Goal: Transaction & Acquisition: Purchase product/service

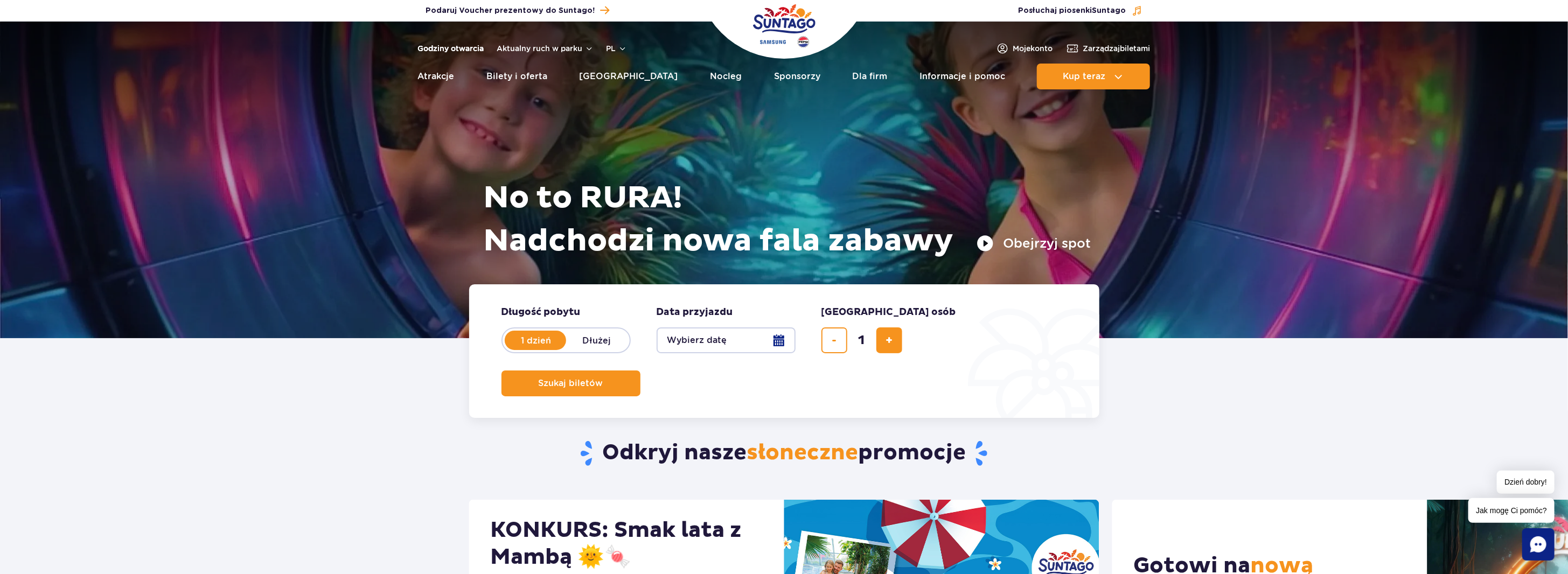
click at [469, 46] on link "Godziny otwarcia" at bounding box center [451, 48] width 67 height 11
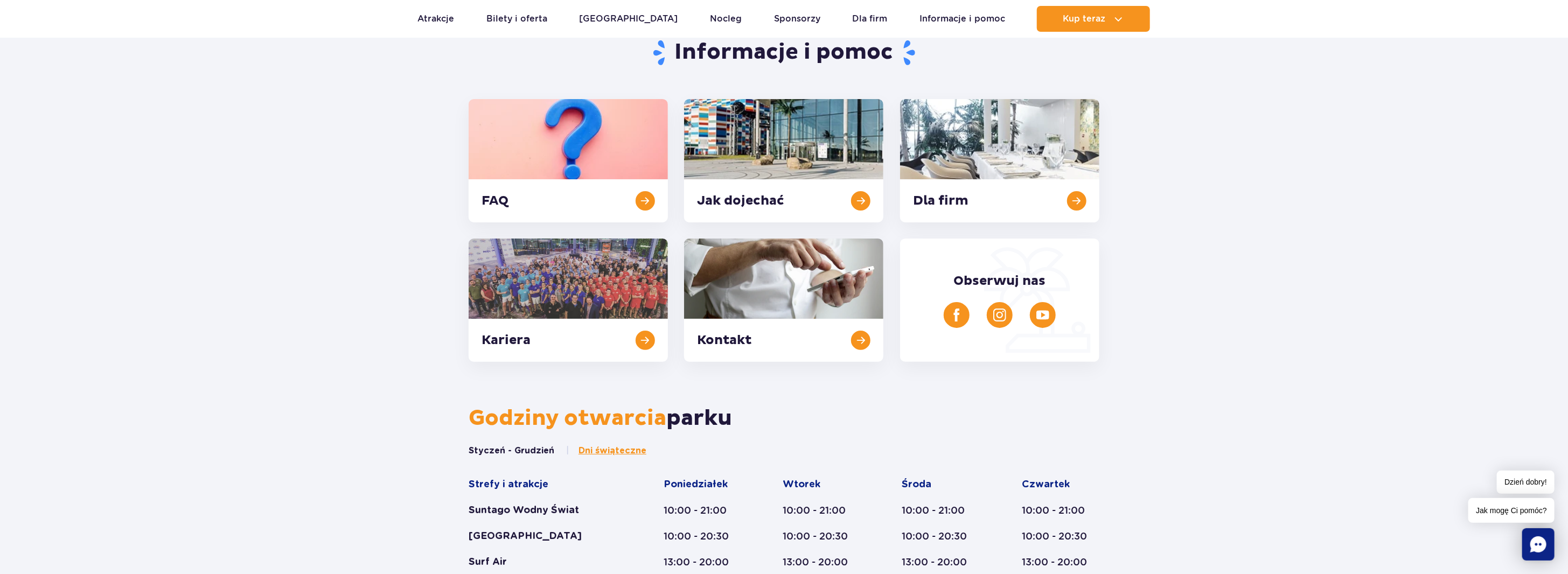
scroll to position [54, 0]
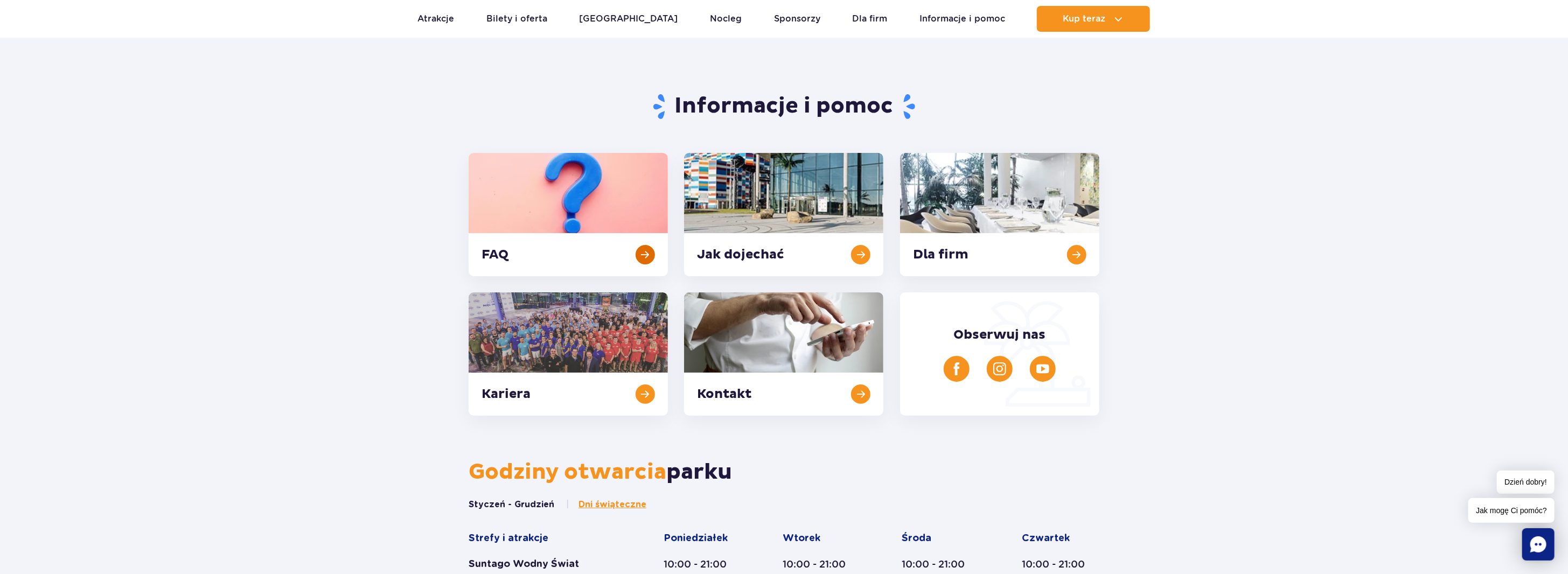
click at [571, 207] on link at bounding box center [568, 214] width 199 height 123
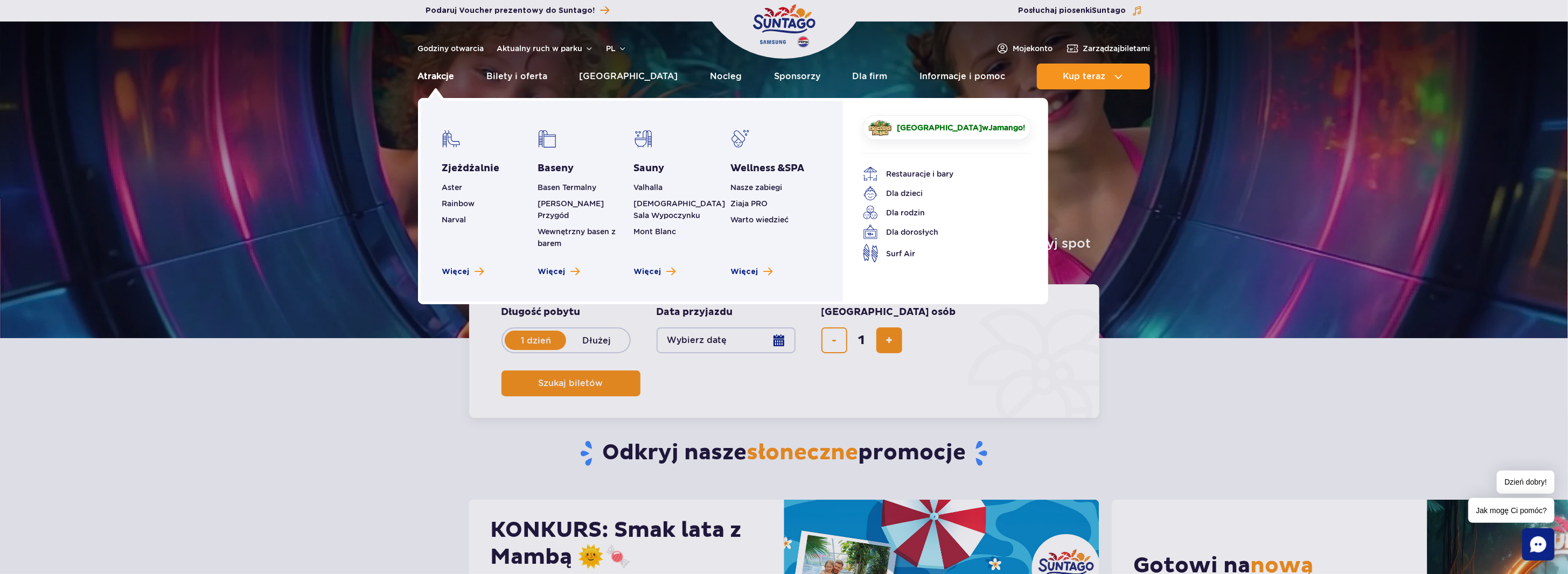
click at [439, 77] on link "Atrakcje" at bounding box center [436, 76] width 36 height 26
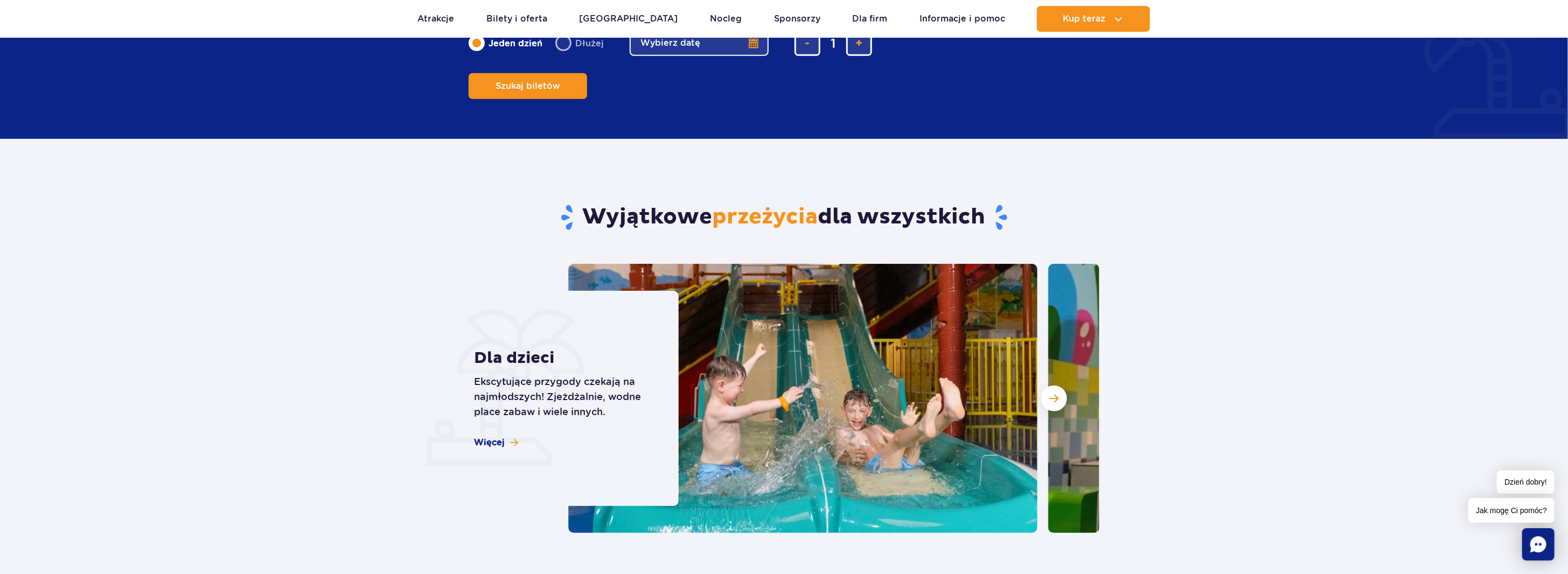
scroll to position [700, 0]
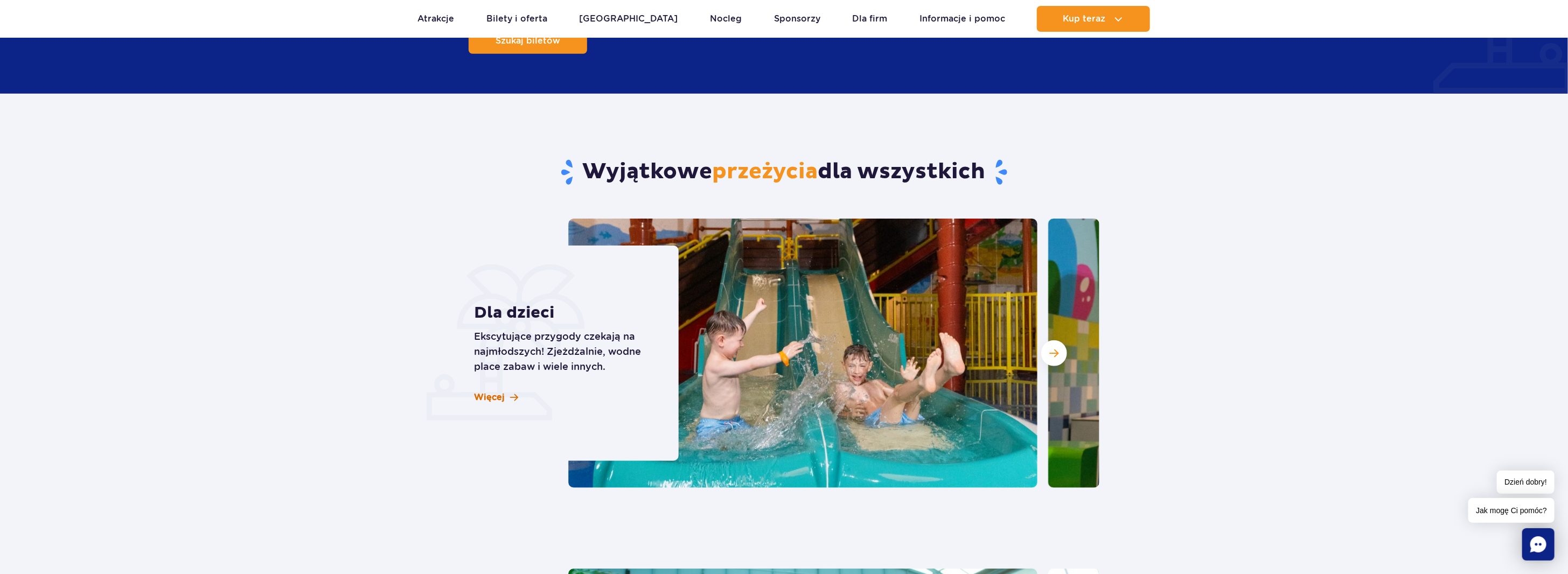
click at [513, 399] on span at bounding box center [515, 397] width 8 height 9
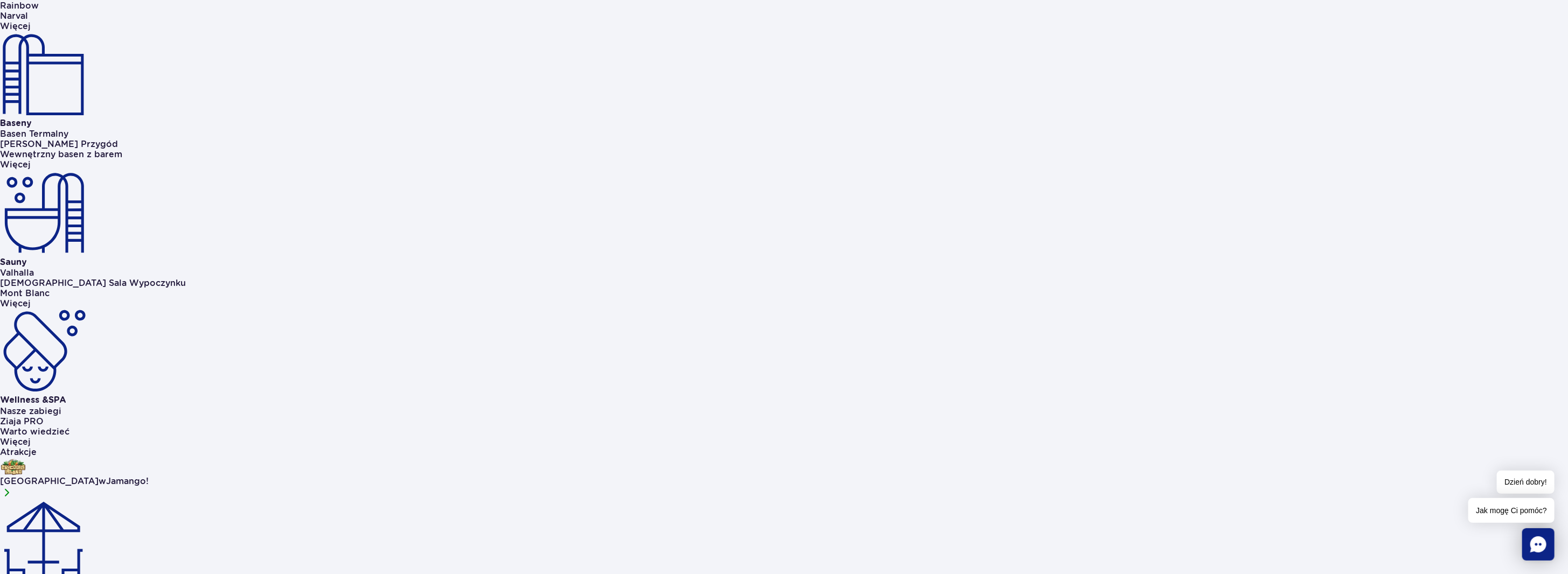
scroll to position [485, 0]
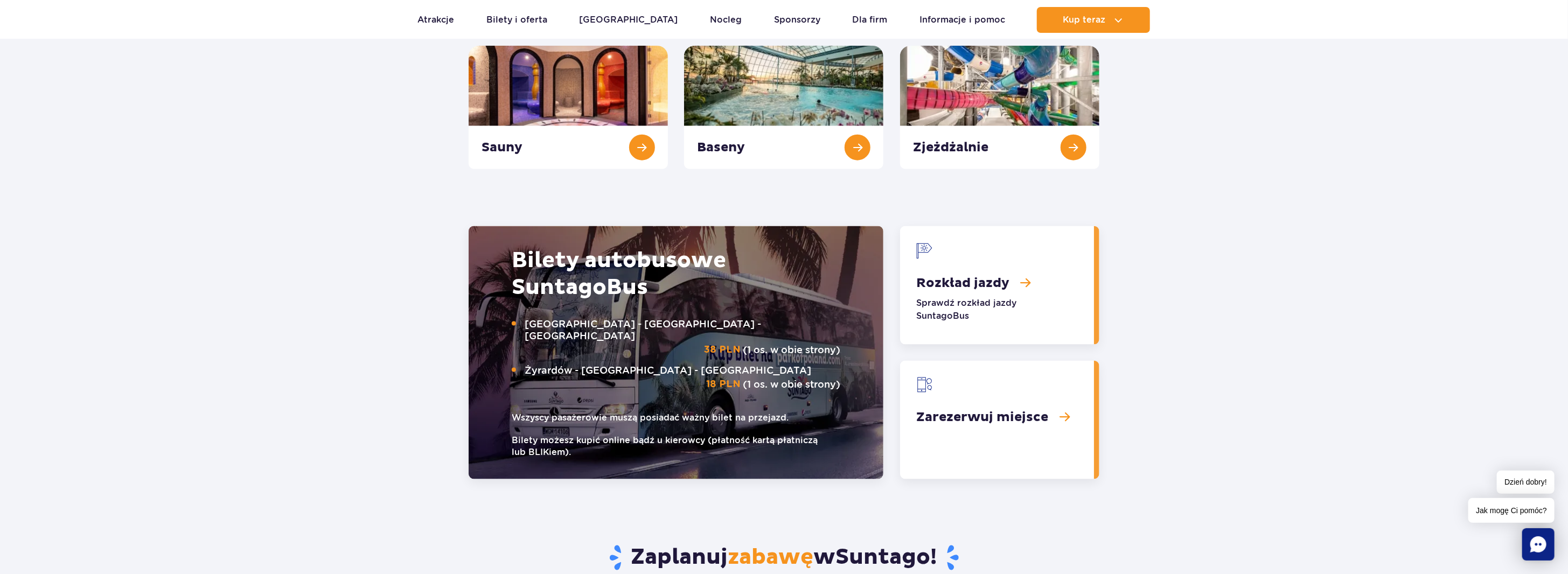
scroll to position [1076, 0]
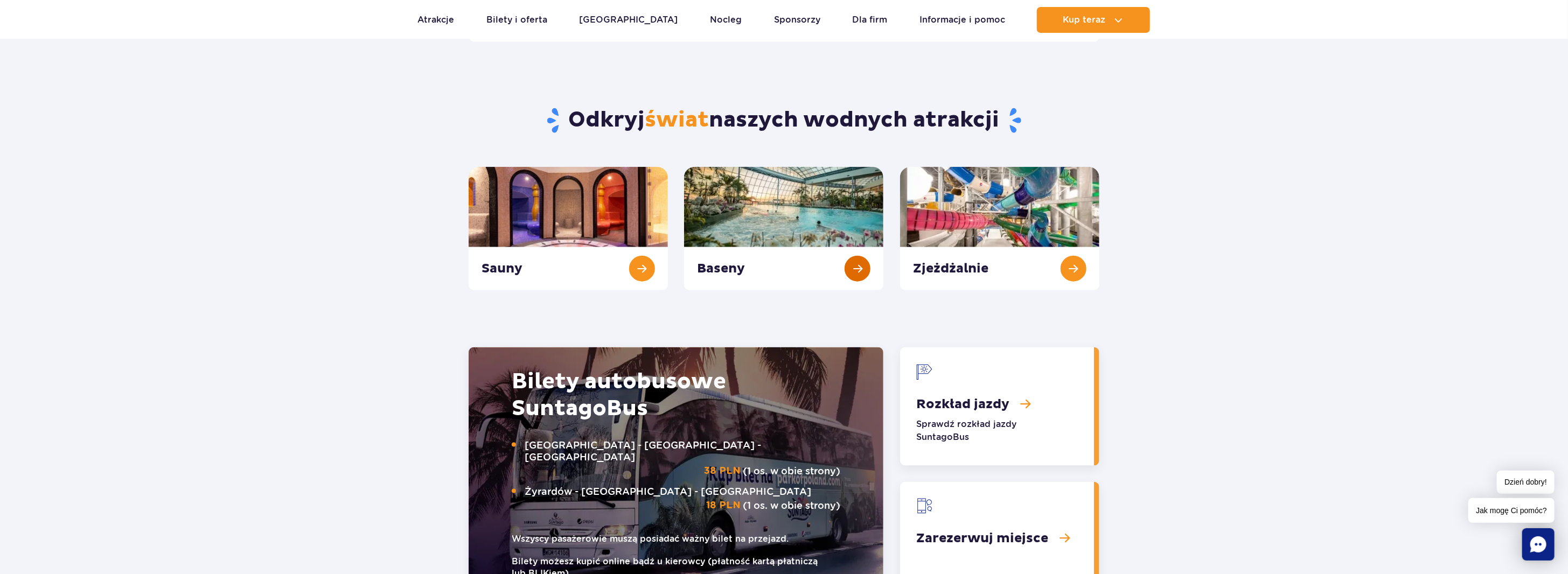
click at [860, 266] on link "Baseny" at bounding box center [784, 228] width 199 height 123
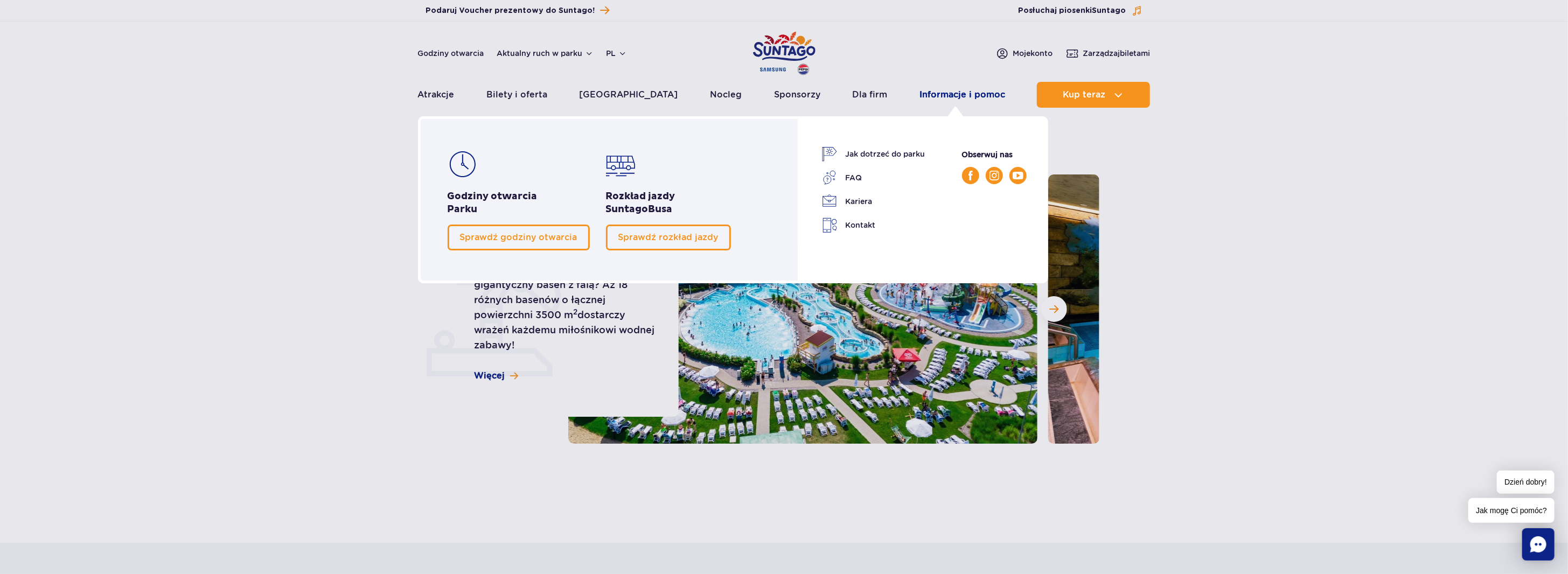
click at [968, 98] on link "Informacje i pomoc" at bounding box center [962, 94] width 86 height 26
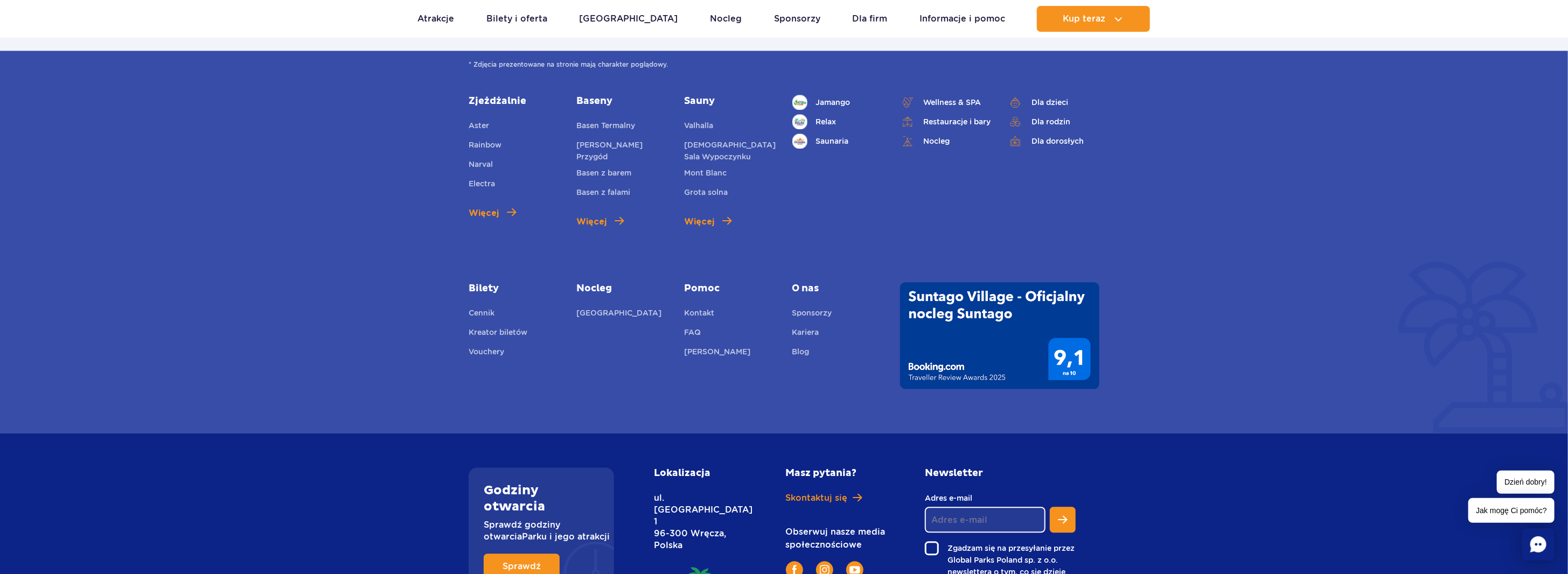
scroll to position [2284, 0]
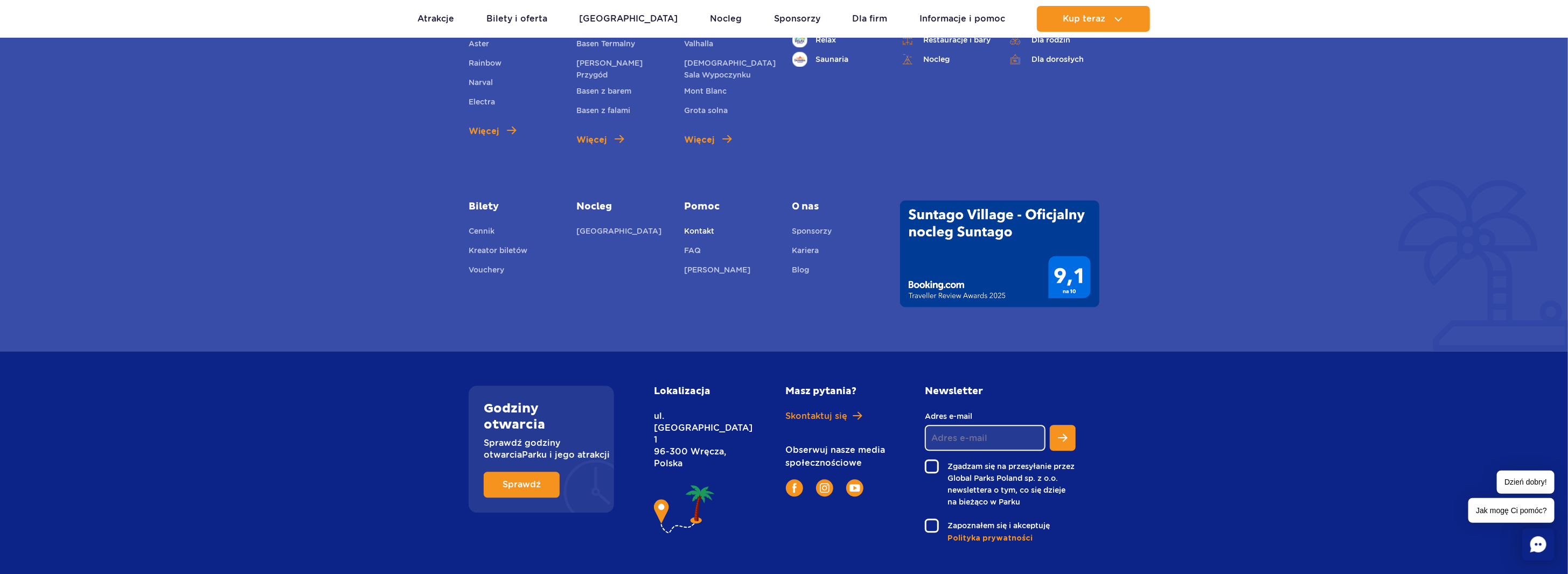
click at [705, 225] on link "Kontakt" at bounding box center [699, 233] width 30 height 15
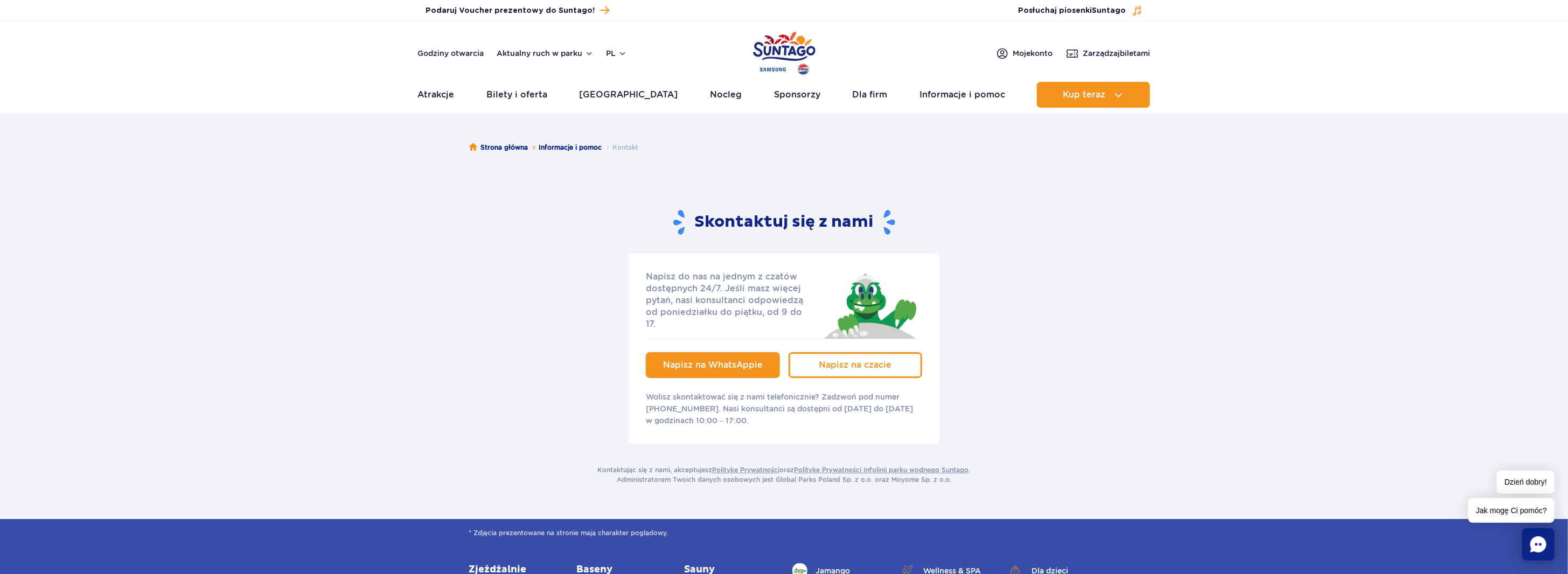
click at [736, 360] on span "Napisz na WhatsAppie" at bounding box center [713, 365] width 100 height 10
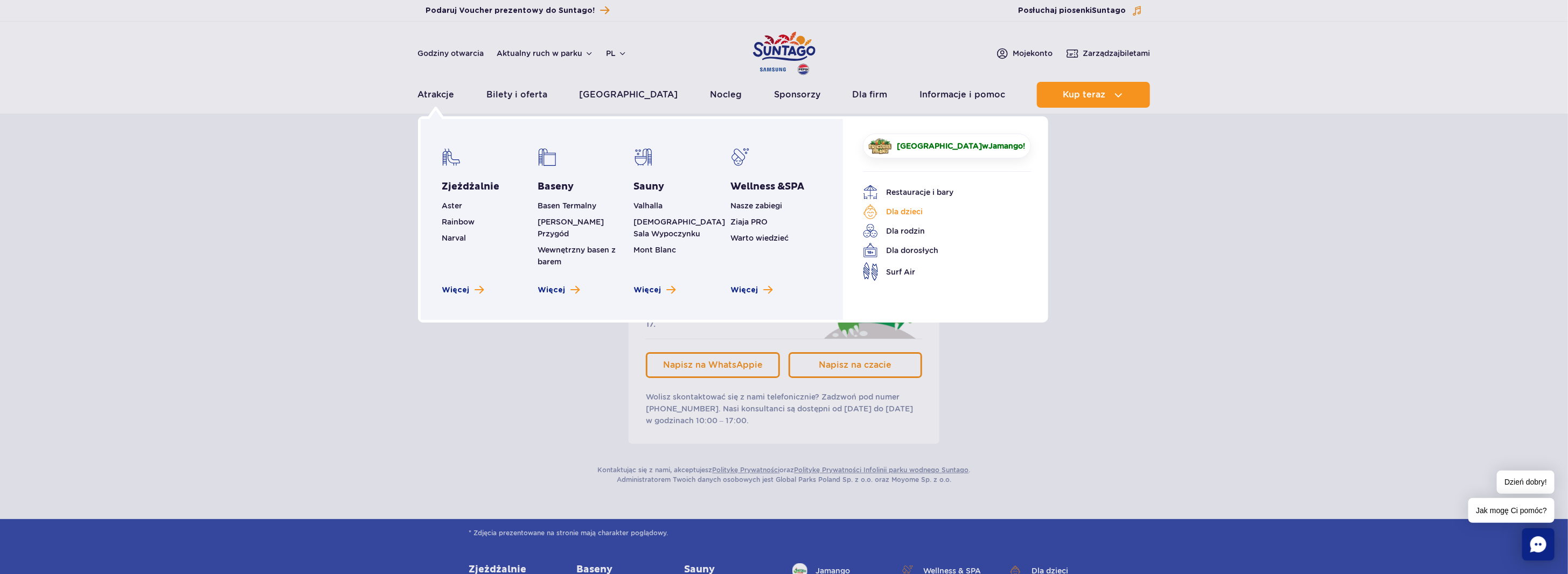
click at [903, 211] on link "Dla dzieci" at bounding box center [939, 212] width 152 height 15
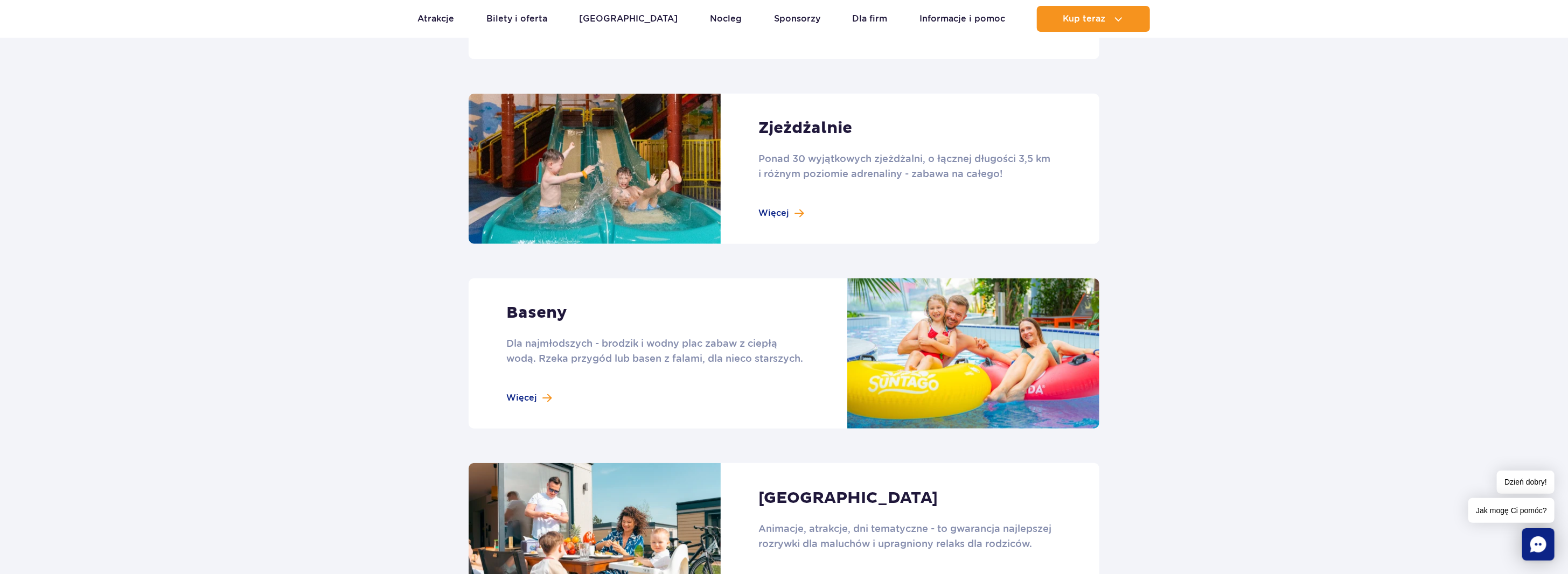
scroll to position [861, 0]
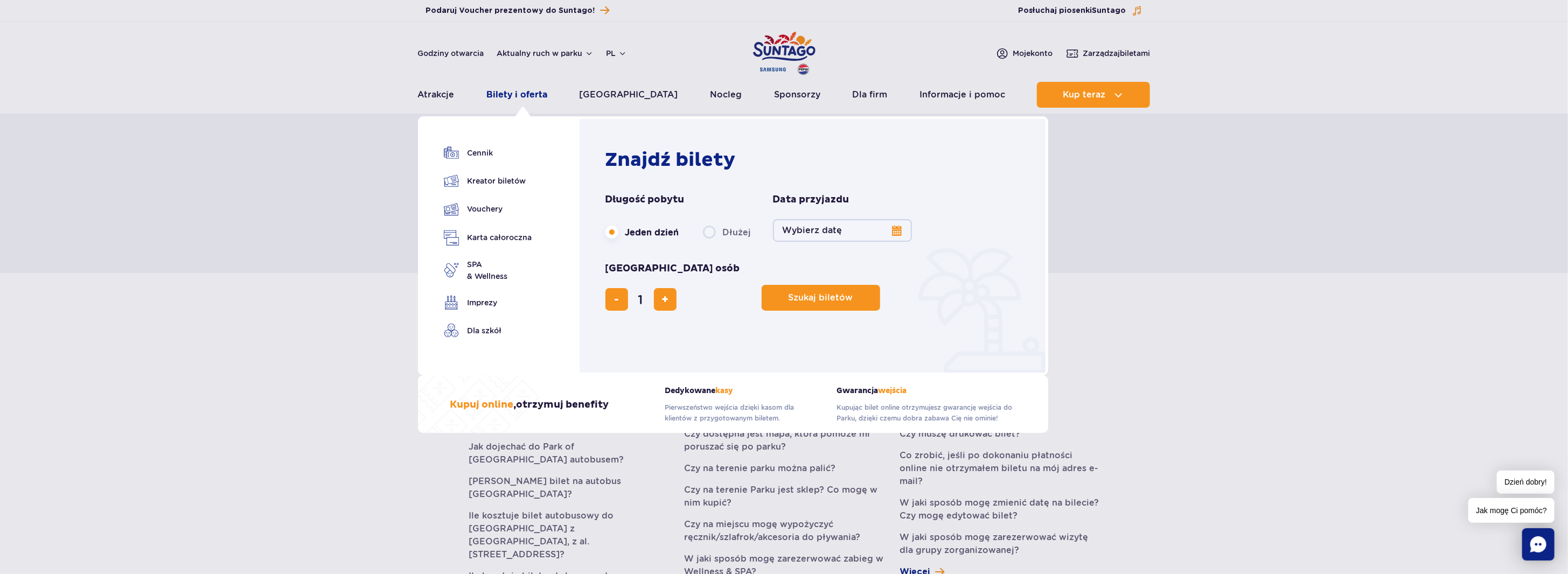
click at [507, 94] on link "Bilety i oferta" at bounding box center [517, 94] width 61 height 26
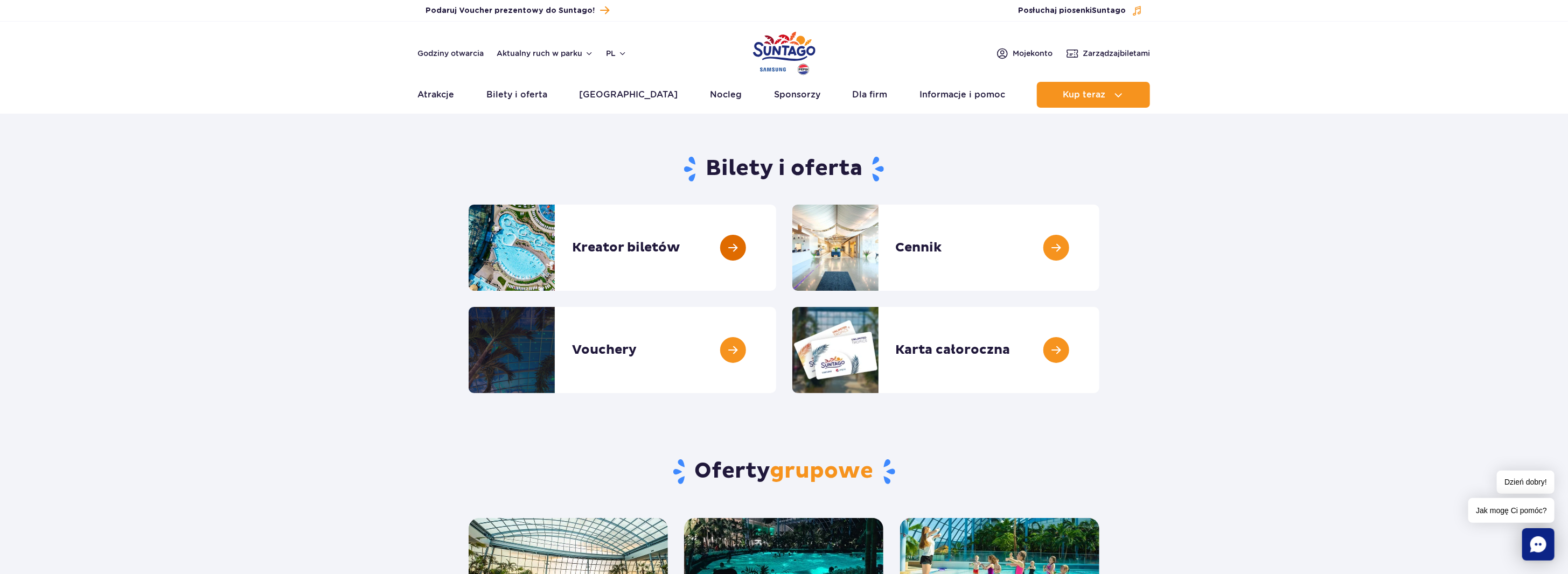
click at [776, 247] on link at bounding box center [776, 248] width 0 height 86
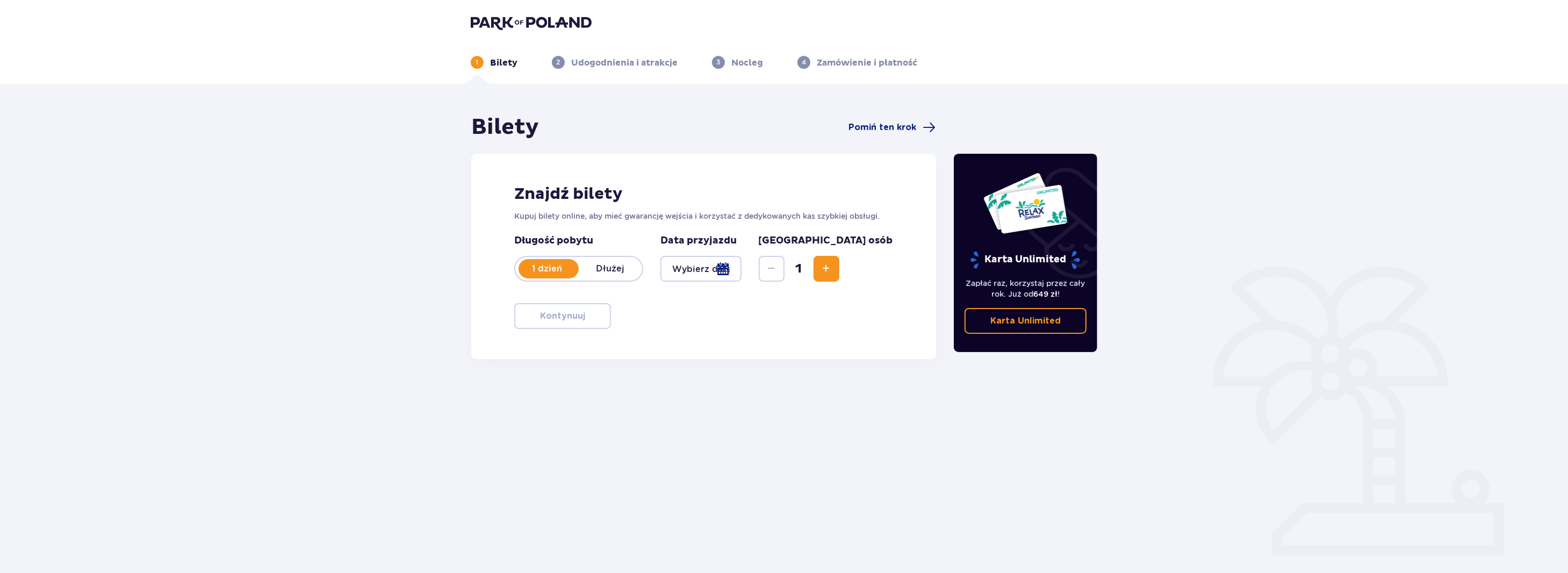
click at [561, 267] on p "1 dzień" at bounding box center [546, 268] width 63 height 12
click at [565, 267] on p "1 dzień" at bounding box center [546, 268] width 63 height 12
click at [741, 268] on div at bounding box center [701, 268] width 81 height 26
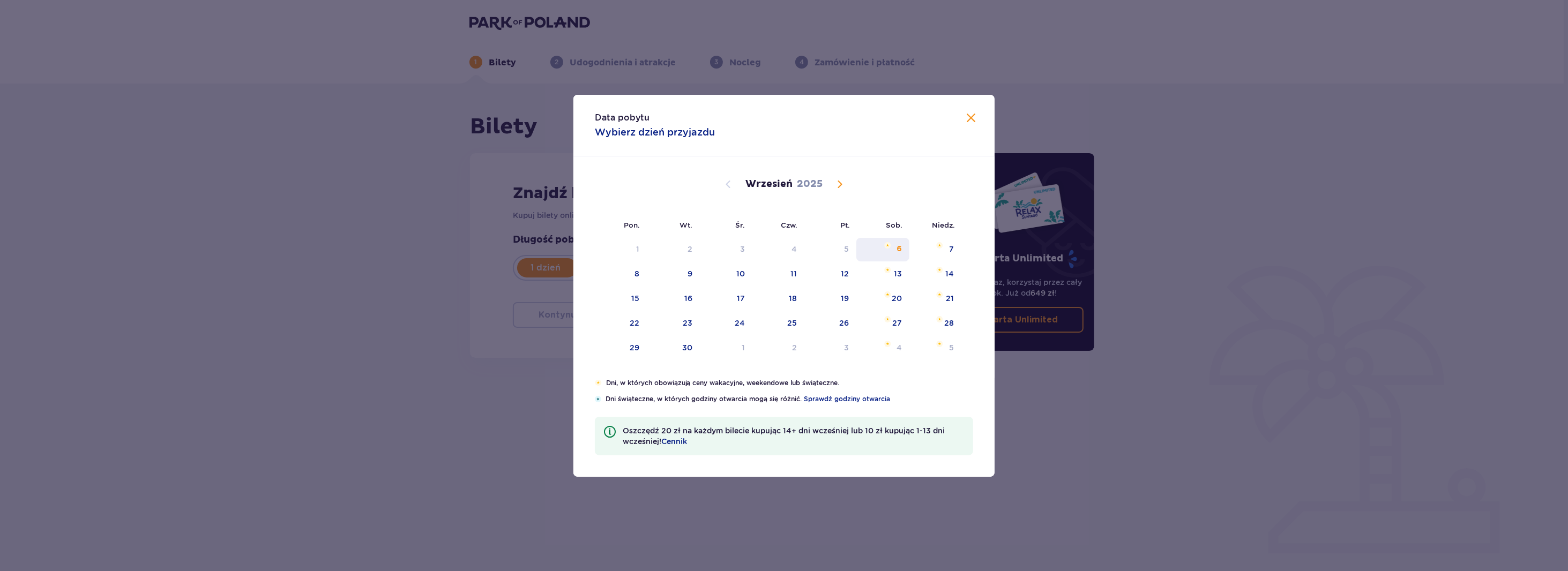
click at [897, 242] on div "6" at bounding box center [883, 250] width 53 height 23
type input "[DATE]"
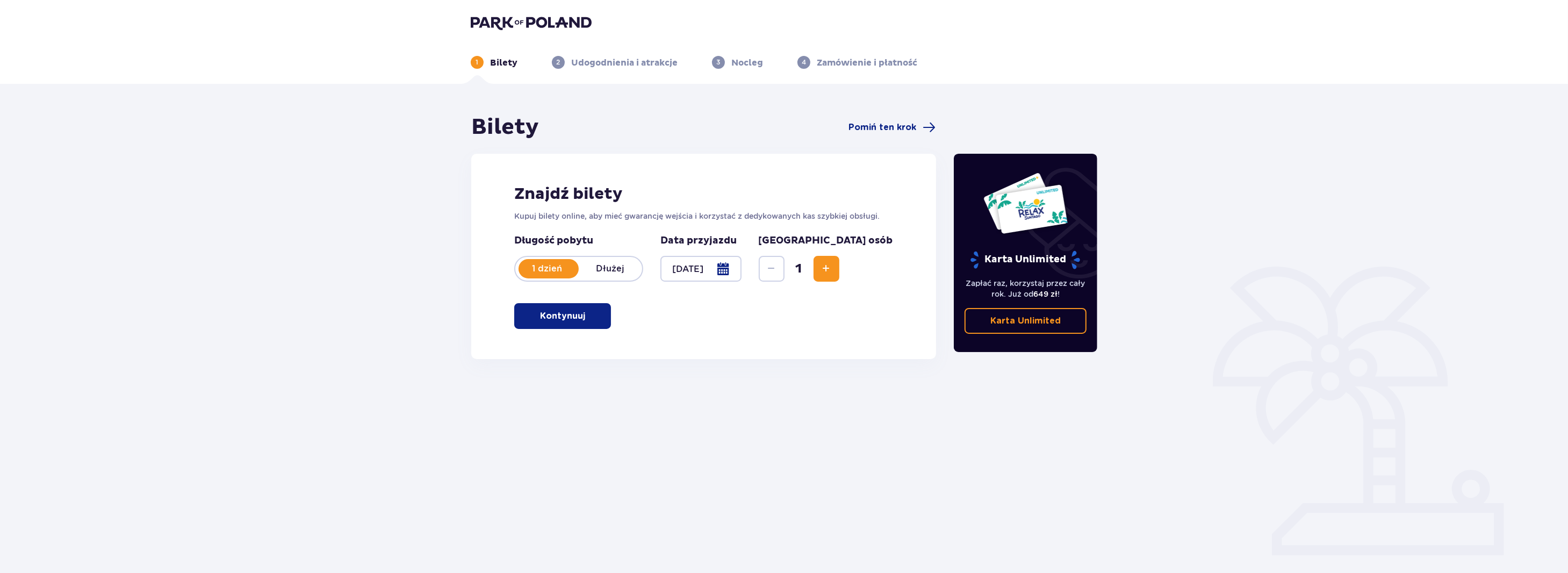
click at [900, 251] on div "Znajdź bilety Kupuj bilety online, aby mieć gwarancję wejścia i korzystać z ded…" at bounding box center [703, 257] width 464 height 205
click at [833, 272] on span "Increase" at bounding box center [826, 268] width 13 height 13
click at [573, 317] on p "Kontynuuj" at bounding box center [563, 316] width 45 height 12
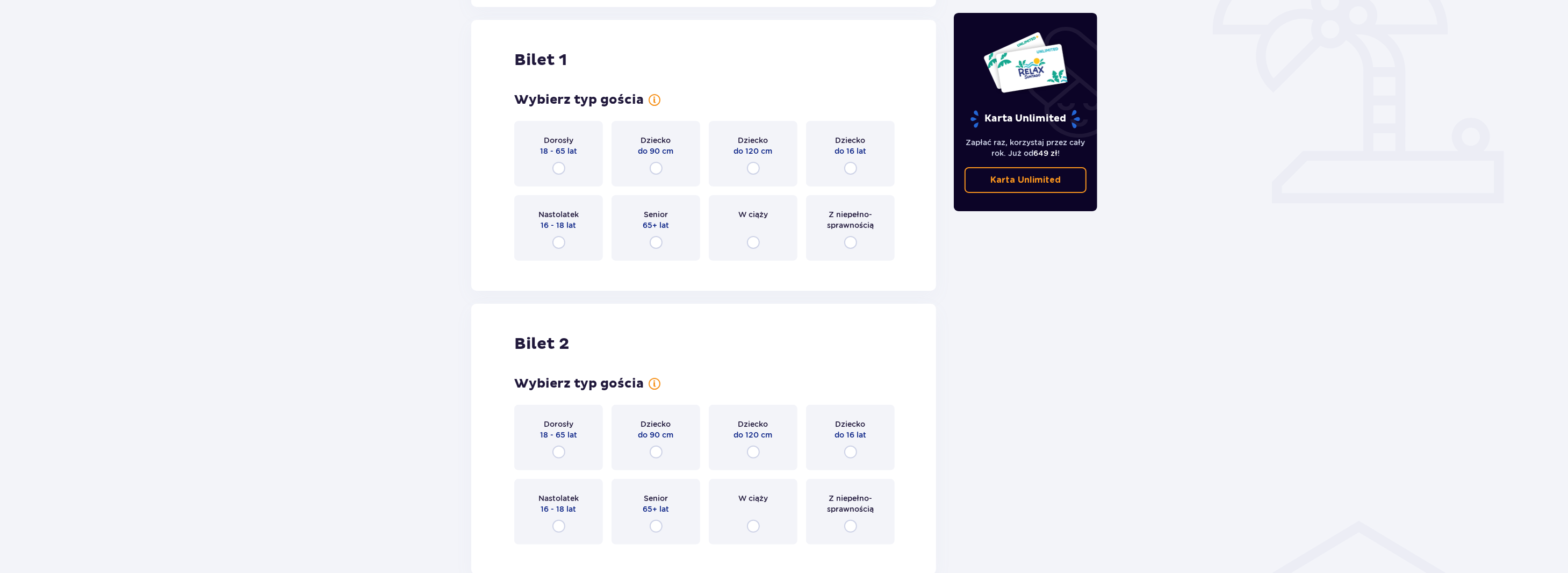
scroll to position [359, 0]
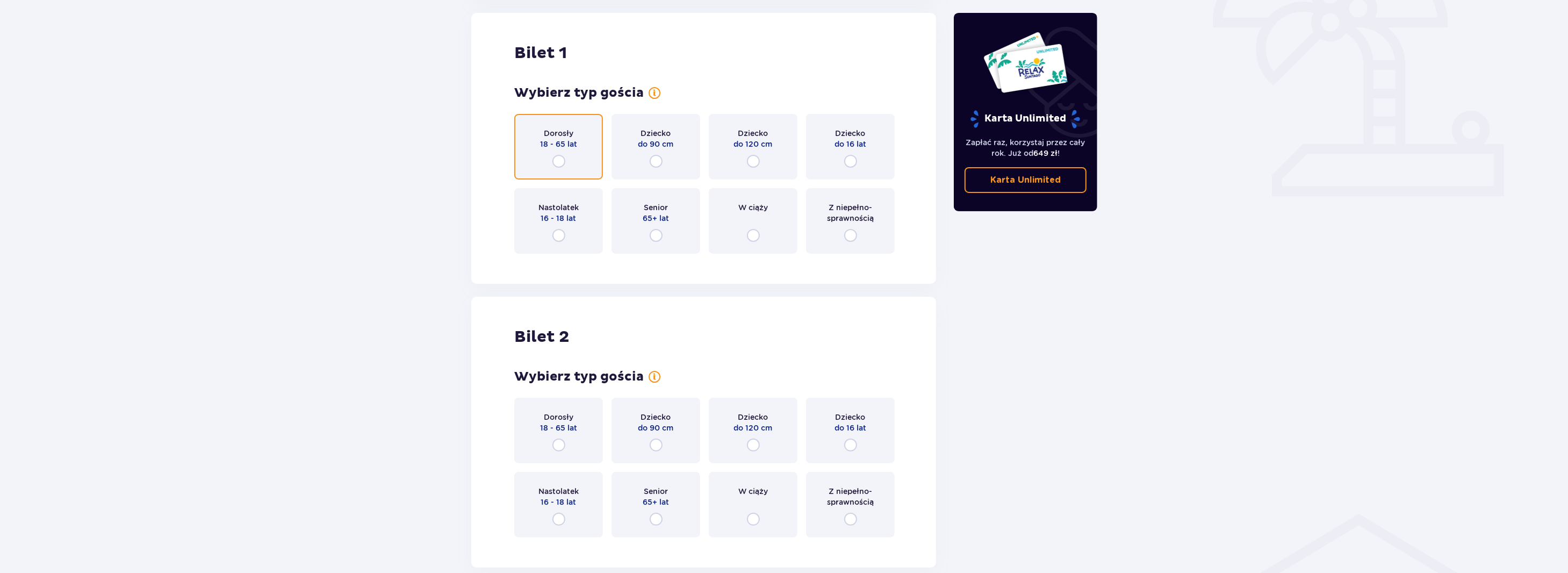
click at [558, 164] on input "radio" at bounding box center [559, 161] width 13 height 13
radio input "true"
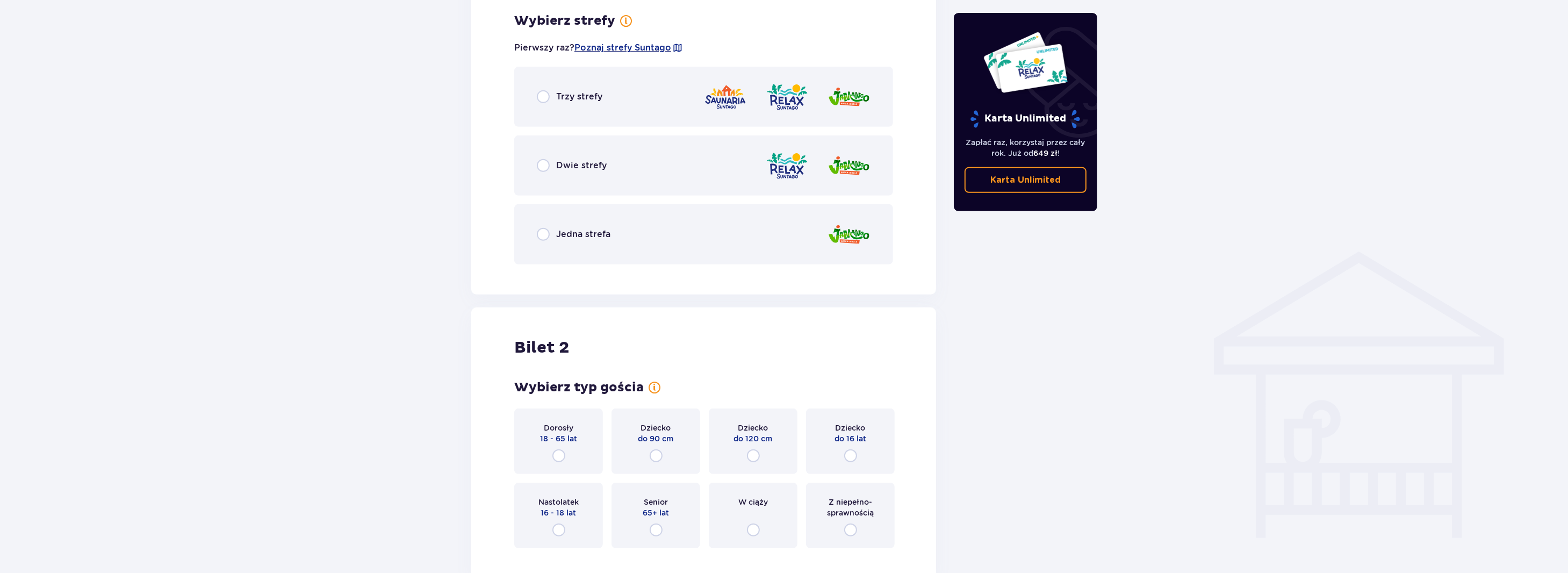
scroll to position [353, 0]
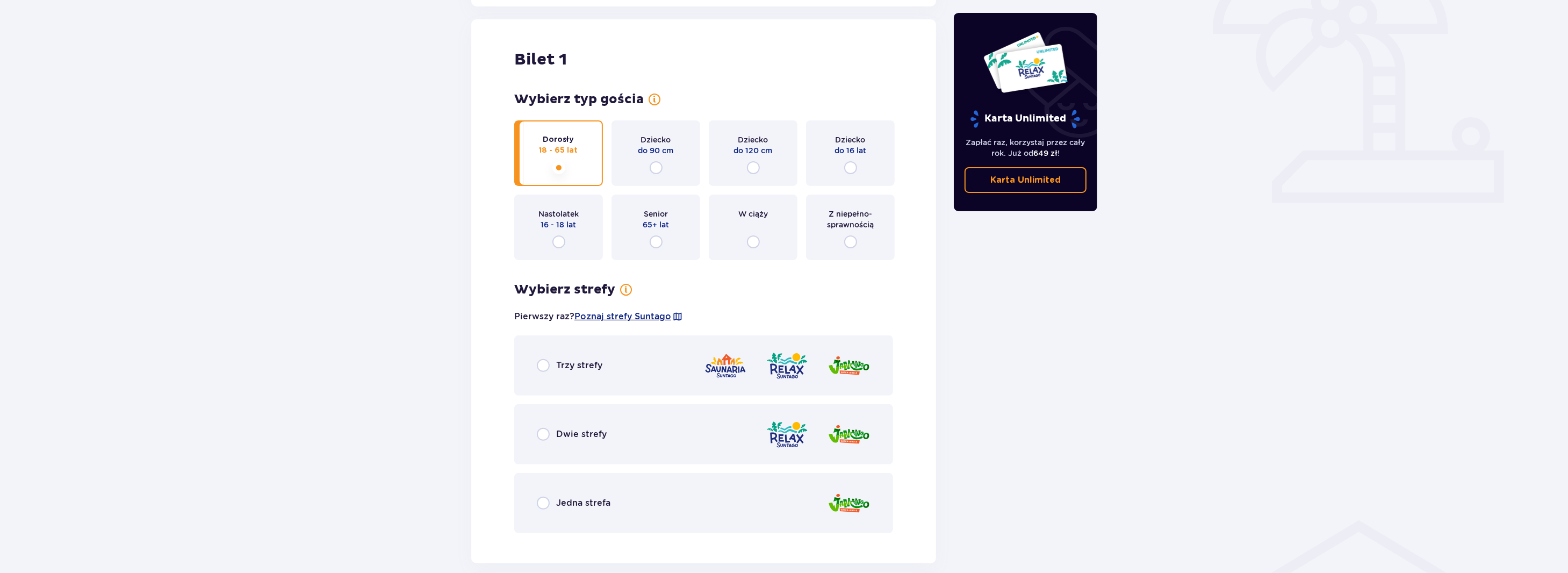
click at [855, 175] on div "Dziecko do 16 lat" at bounding box center [850, 153] width 88 height 66
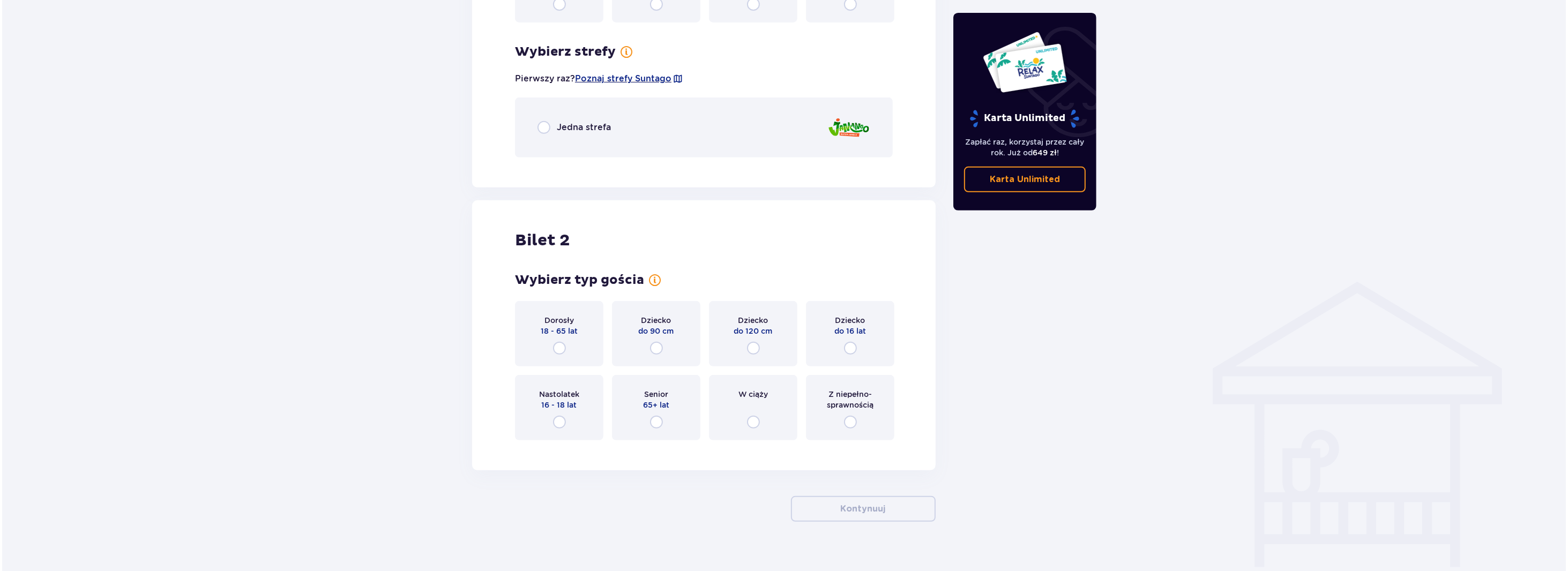
scroll to position [442, 0]
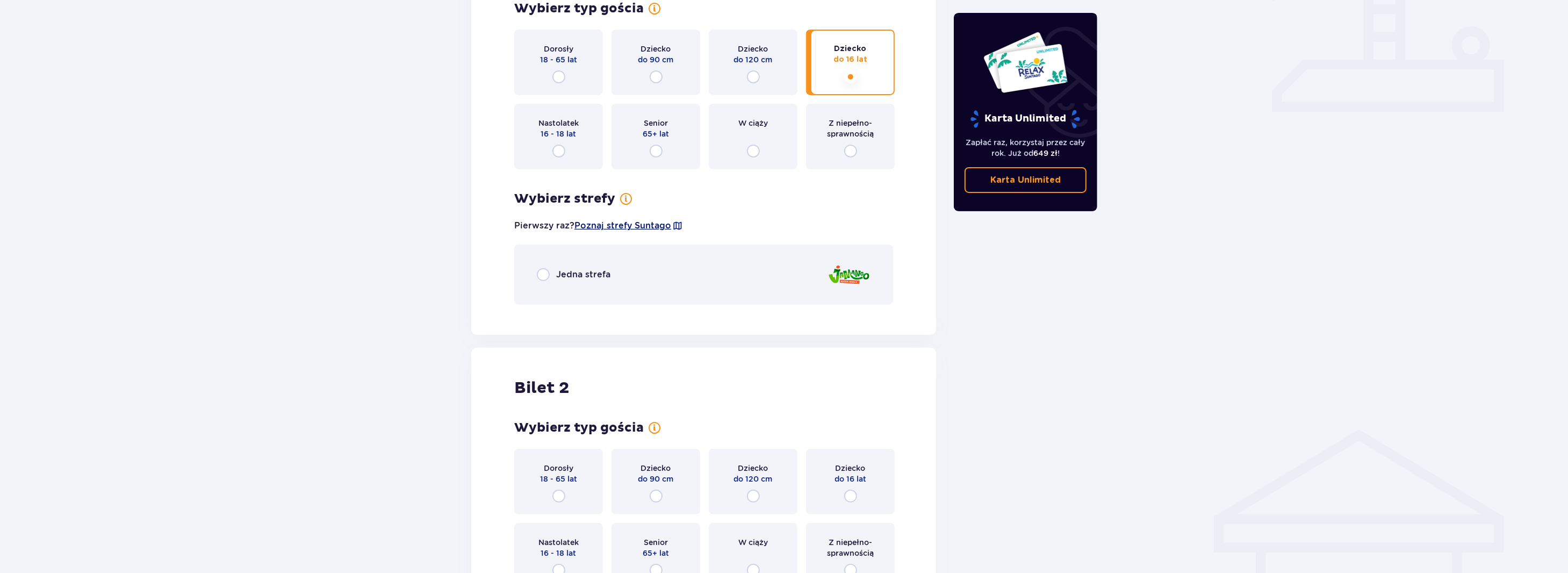
click at [629, 228] on span "Poznaj strefy Suntago" at bounding box center [622, 225] width 97 height 12
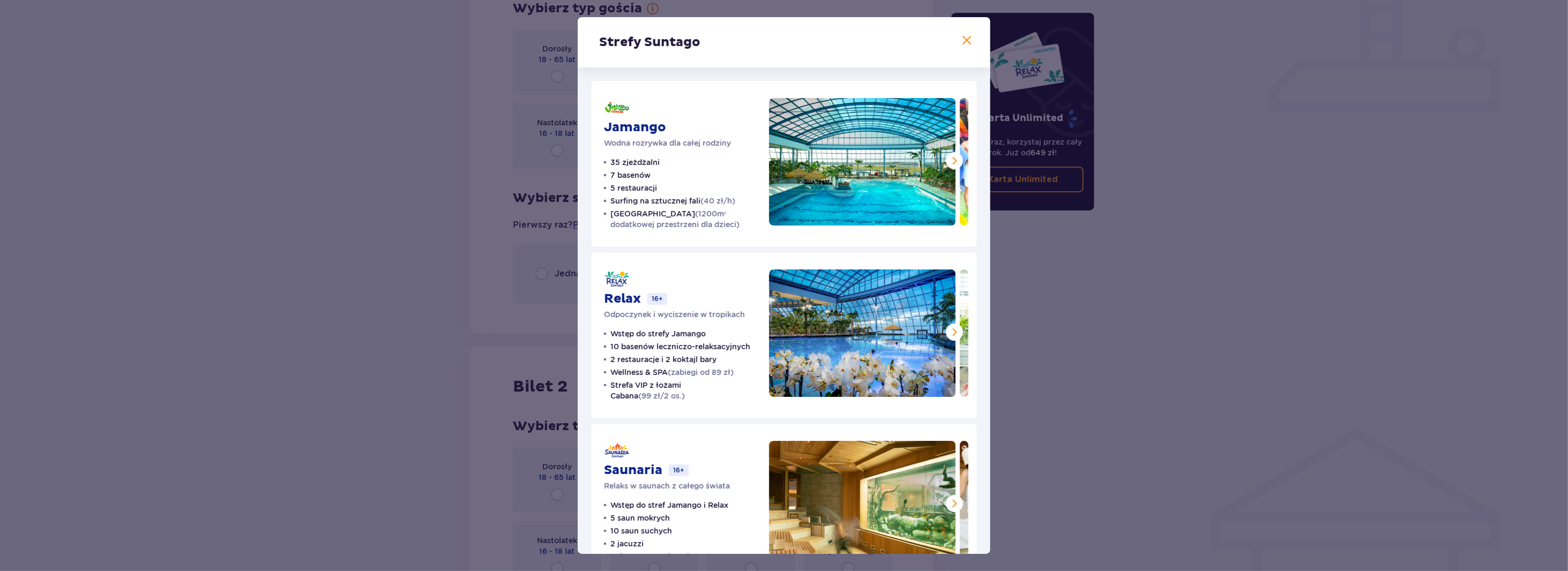
click at [1156, 288] on div "Strefy Suntago Jamango Wodna rozrywka dla całej rodziny 35 zjeżdżalni 7 basenów…" at bounding box center [784, 285] width 1568 height 571
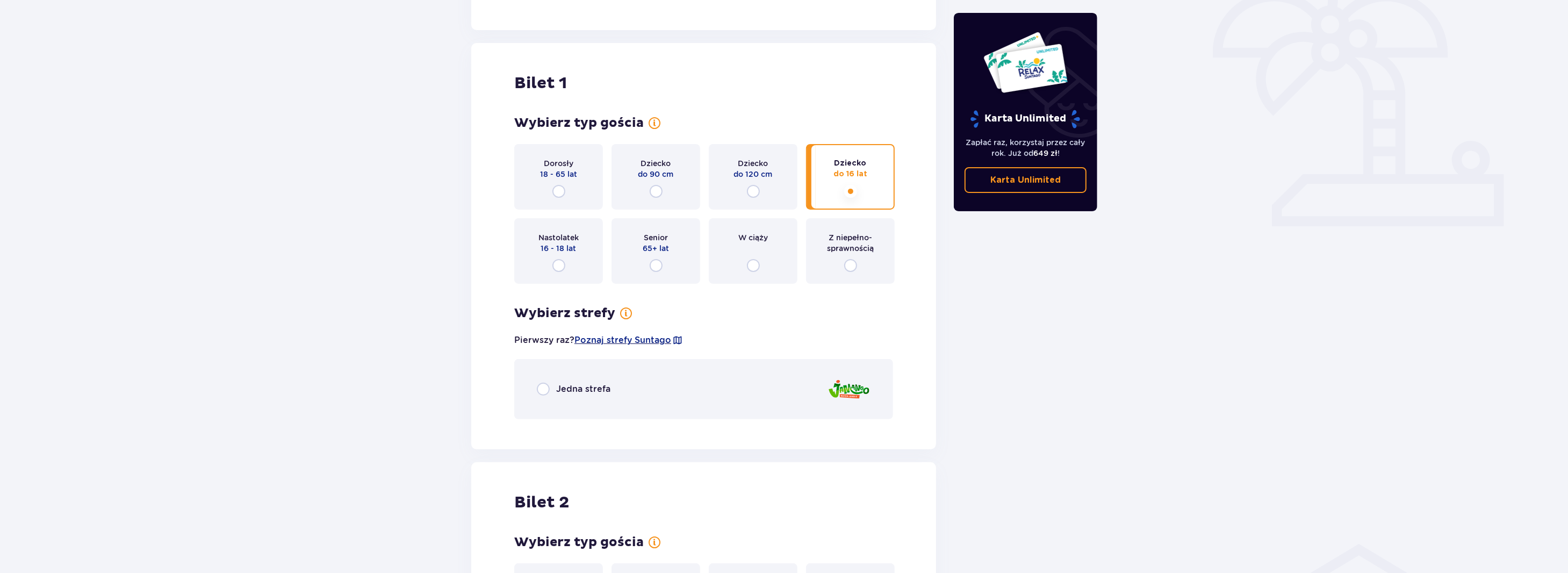
scroll to position [282, 0]
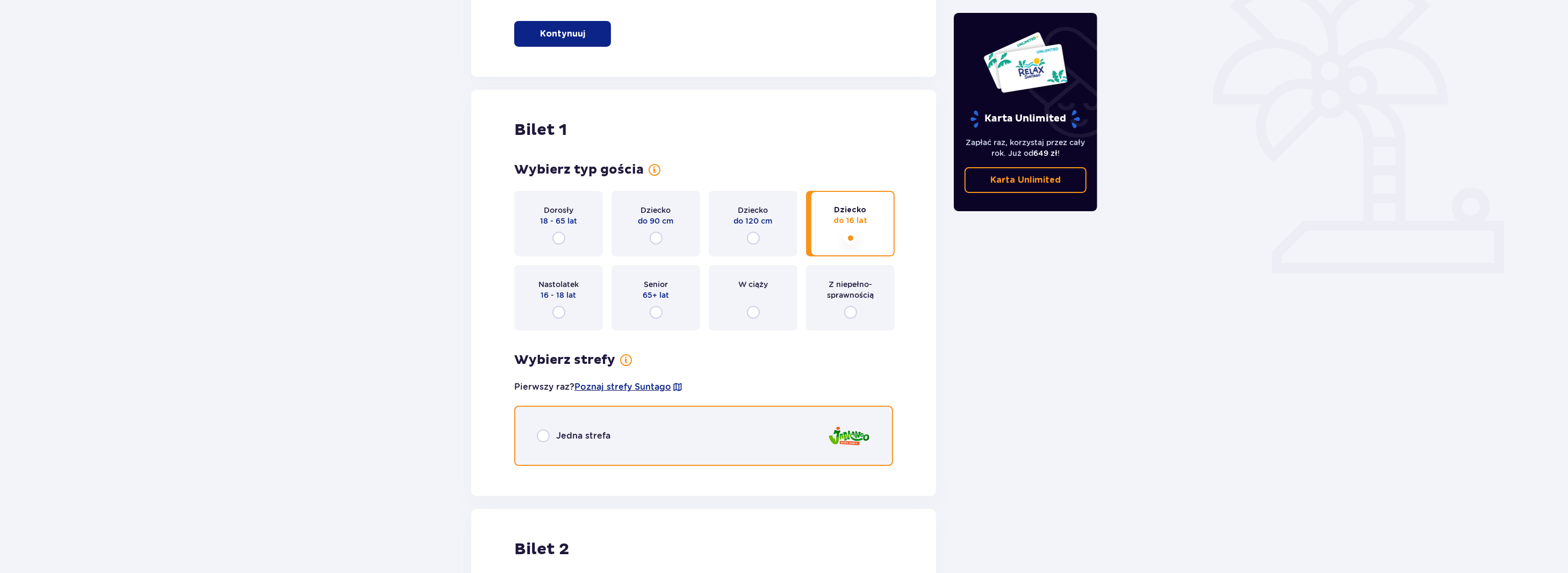
click at [537, 435] on input "radio" at bounding box center [543, 435] width 13 height 13
radio input "true"
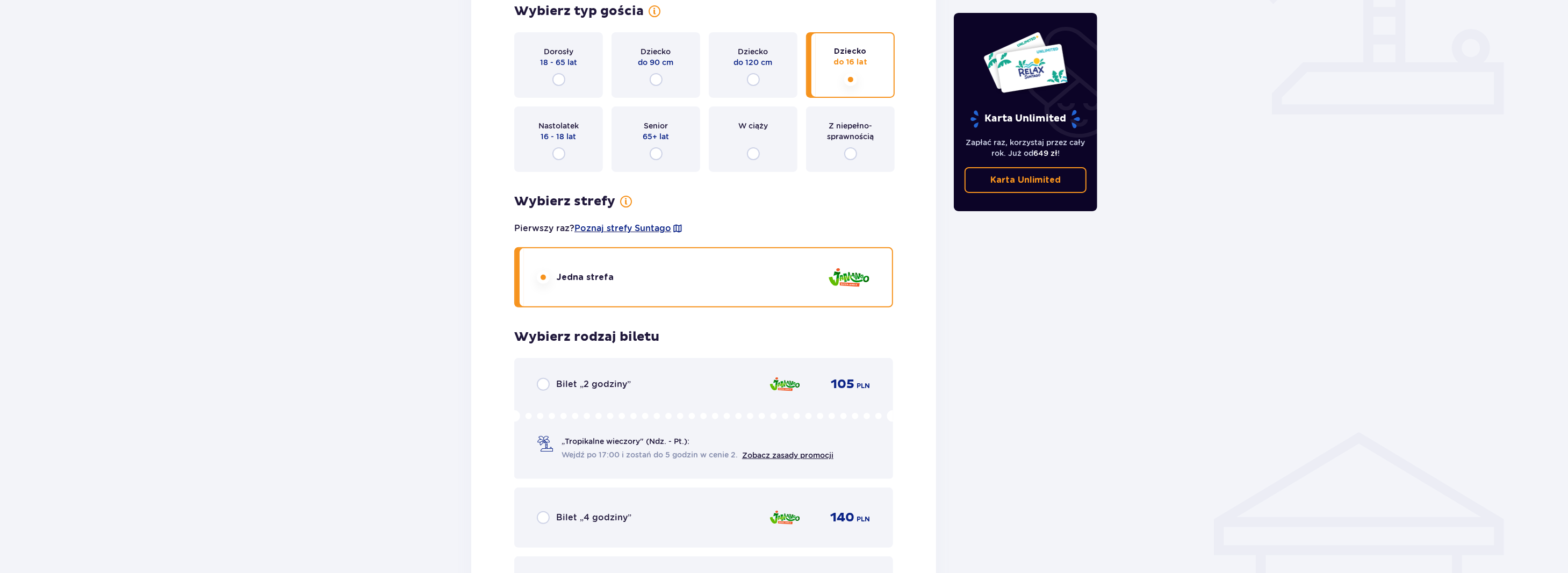
scroll to position [434, 0]
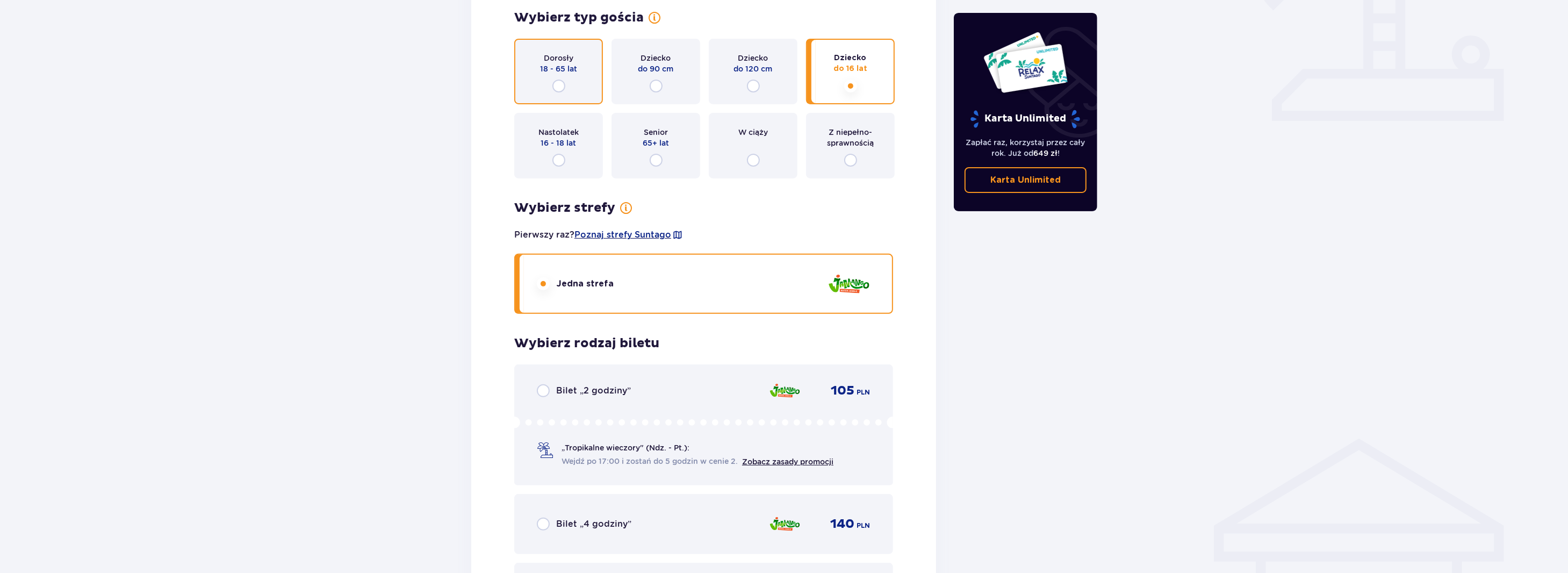
click at [559, 87] on input "radio" at bounding box center [559, 86] width 13 height 13
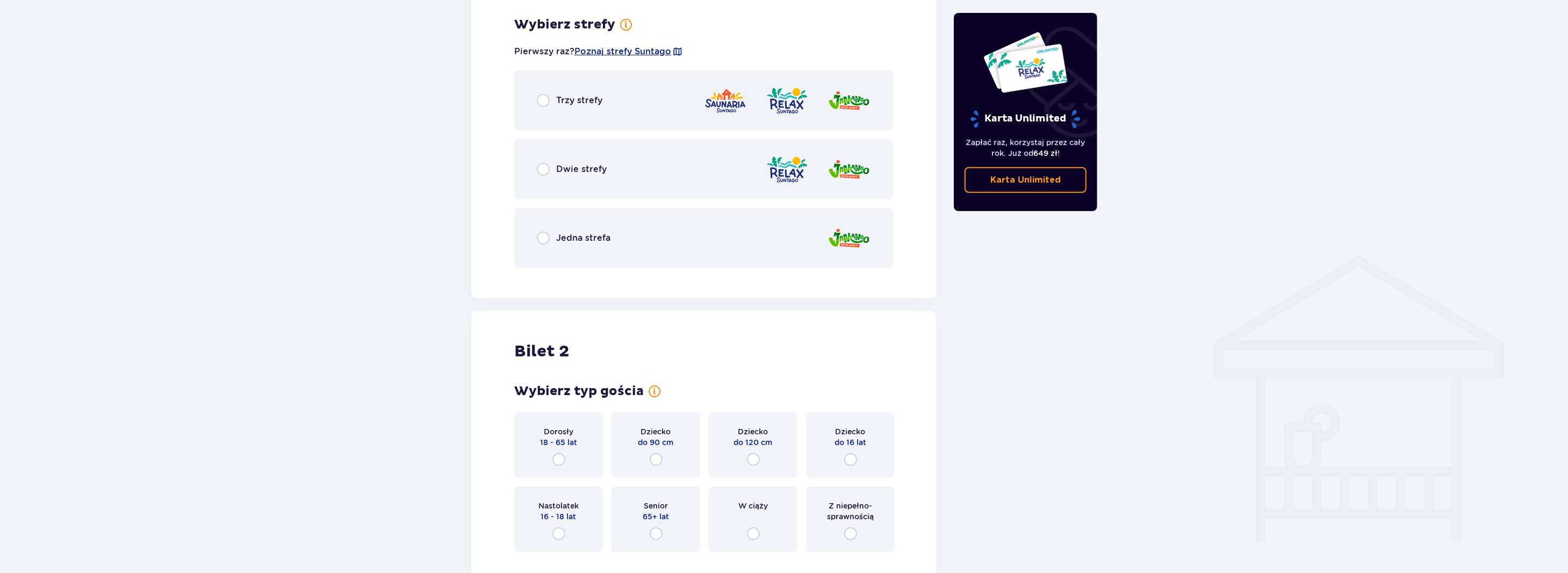
scroll to position [621, 0]
click at [535, 235] on div "Jedna strefa" at bounding box center [703, 235] width 379 height 61
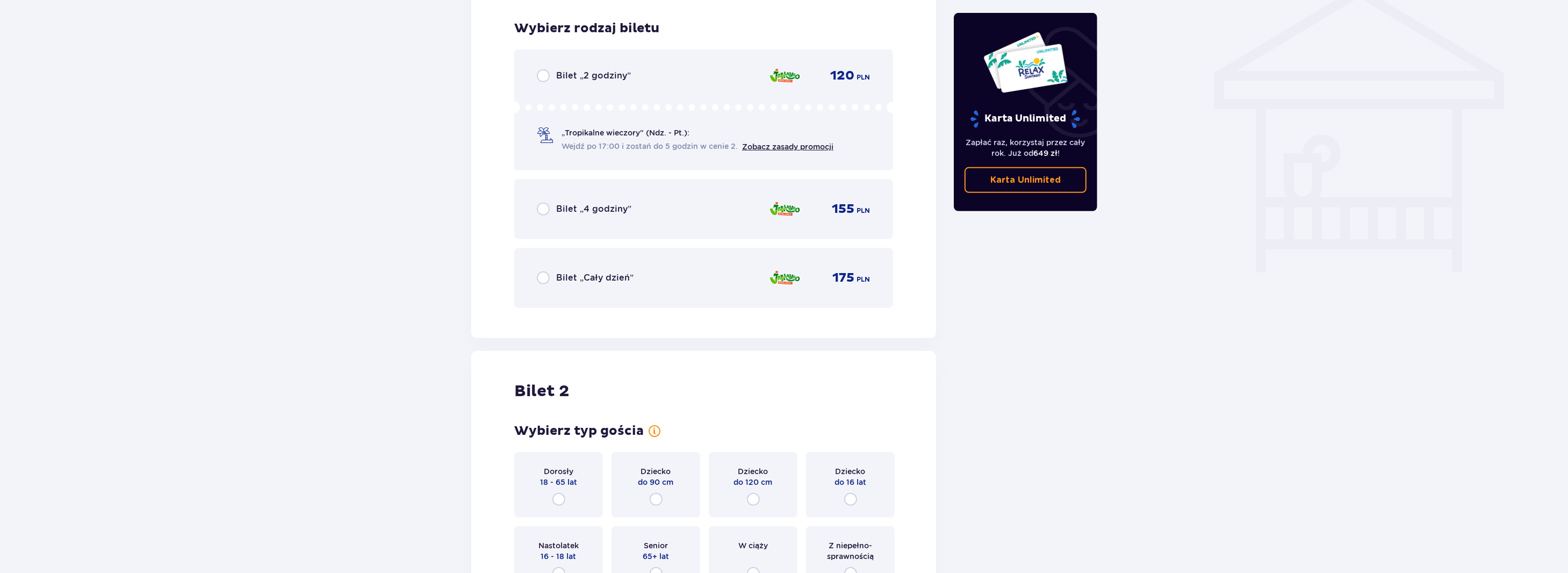
scroll to position [894, 0]
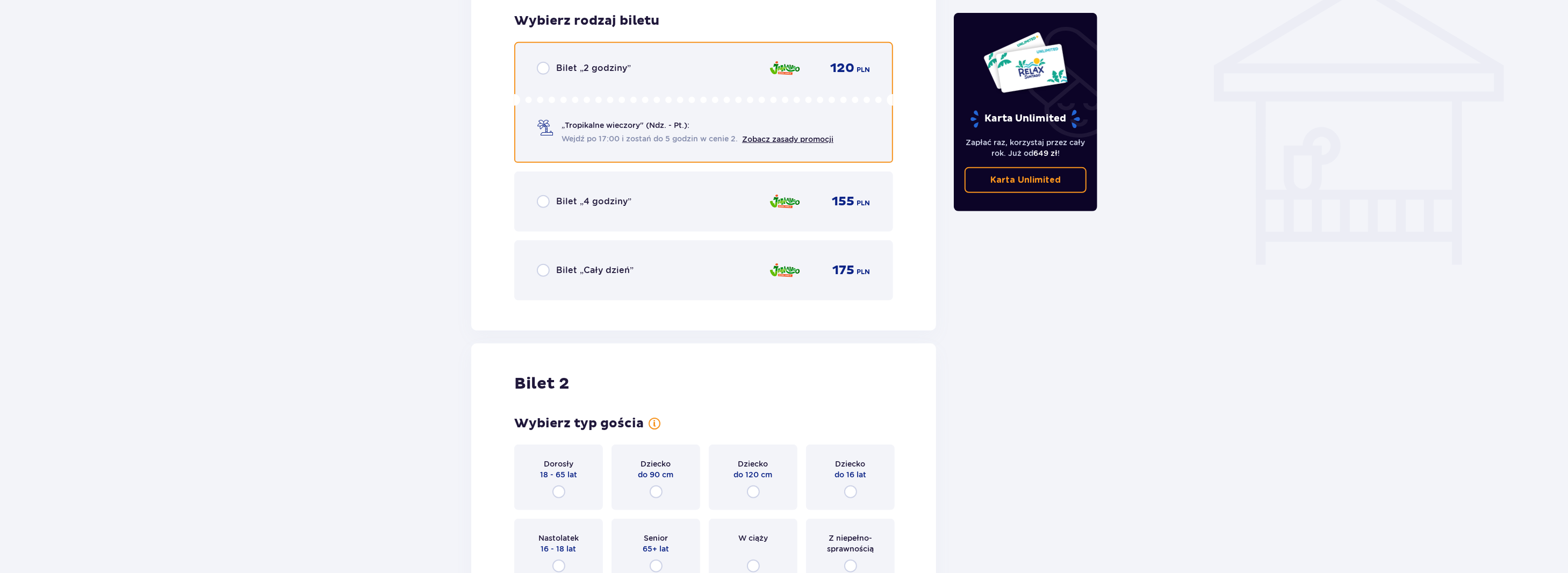
click at [543, 67] on input "radio" at bounding box center [543, 67] width 13 height 13
radio input "true"
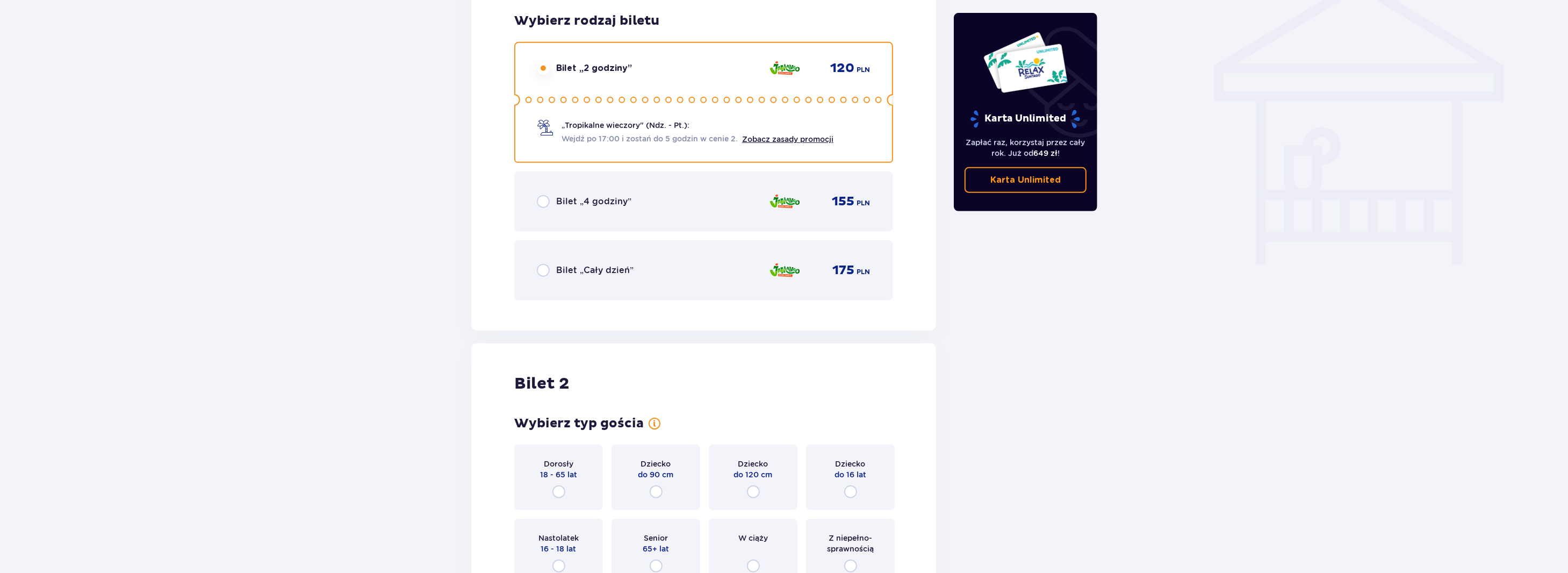
click at [543, 67] on input "radio" at bounding box center [543, 67] width 13 height 13
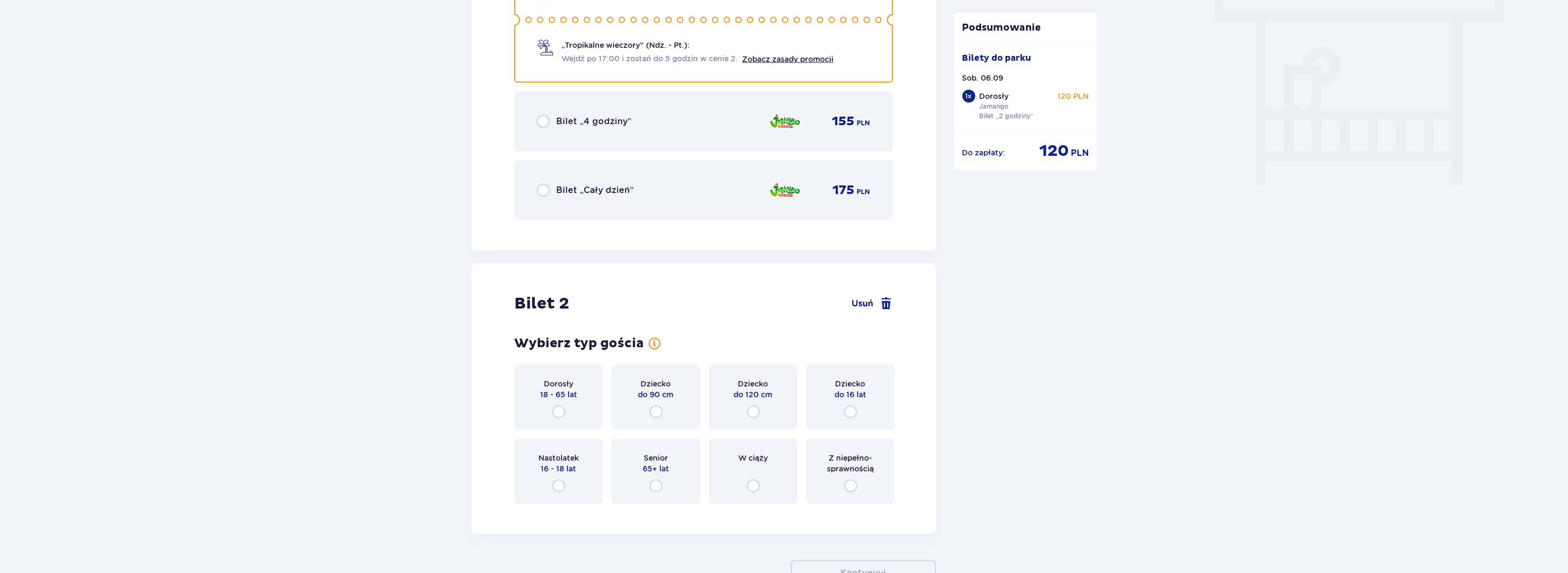
scroll to position [997, 0]
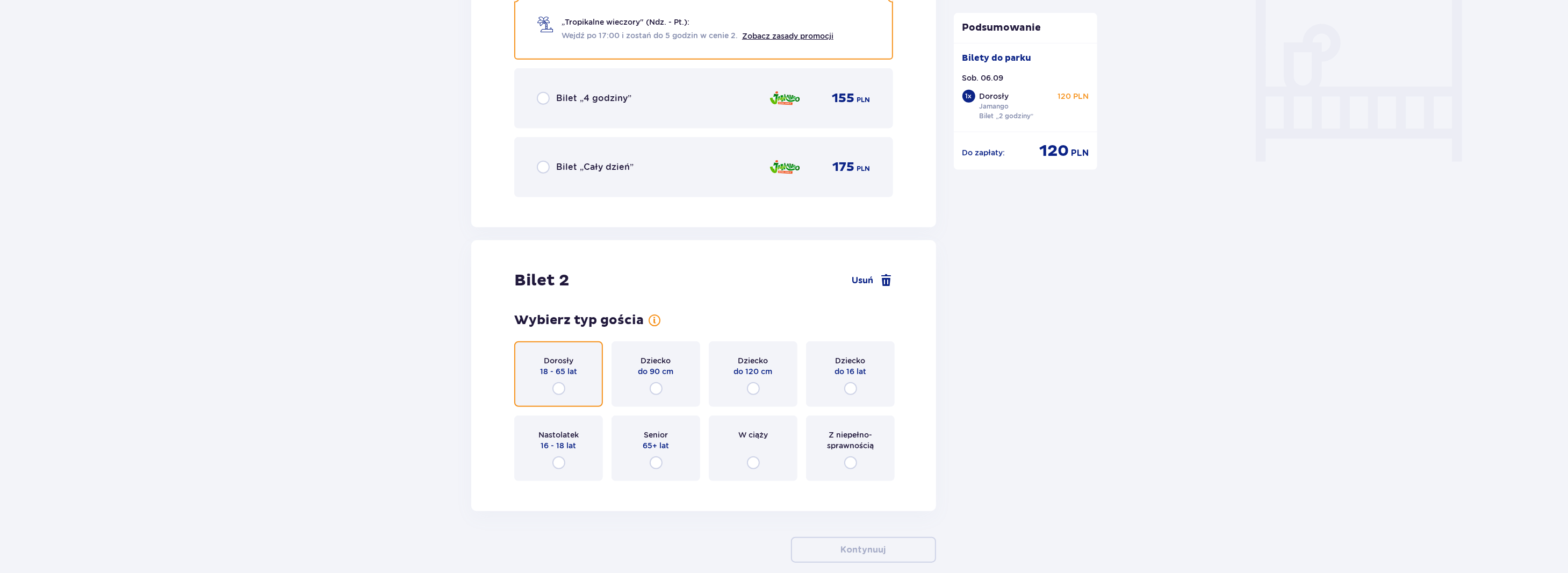
click at [555, 387] on input "radio" at bounding box center [559, 388] width 13 height 13
radio input "true"
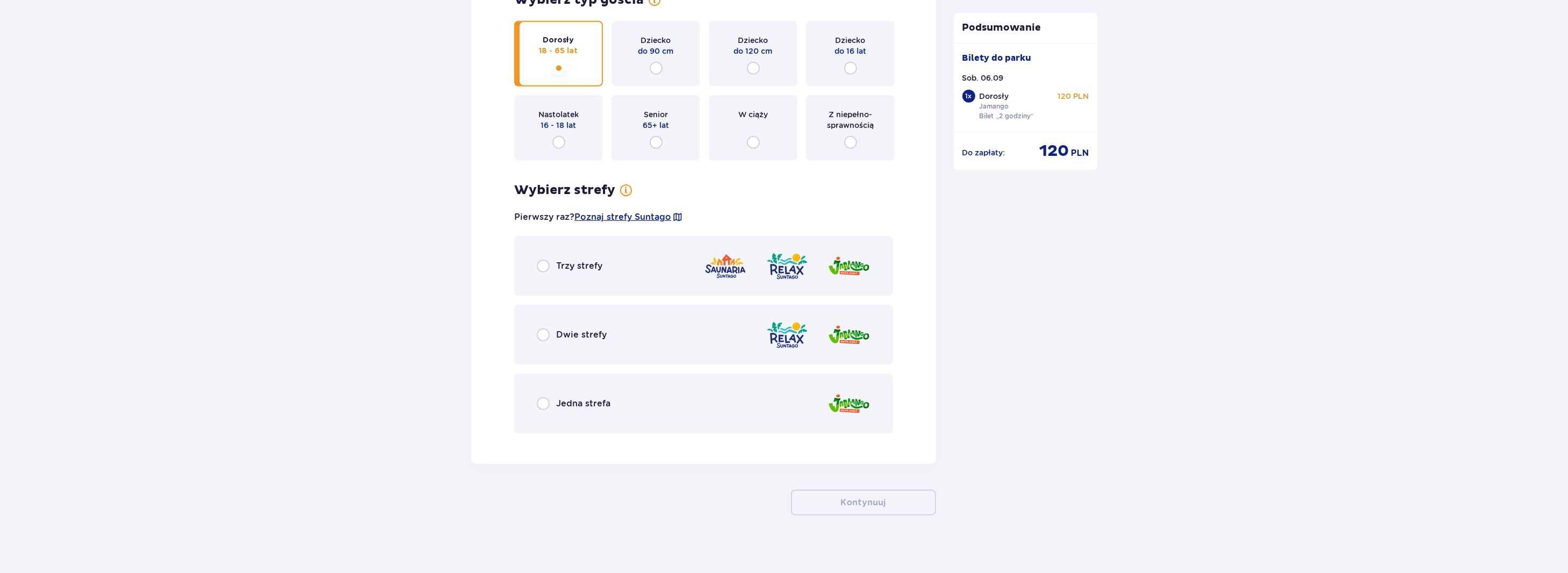
scroll to position [1324, 0]
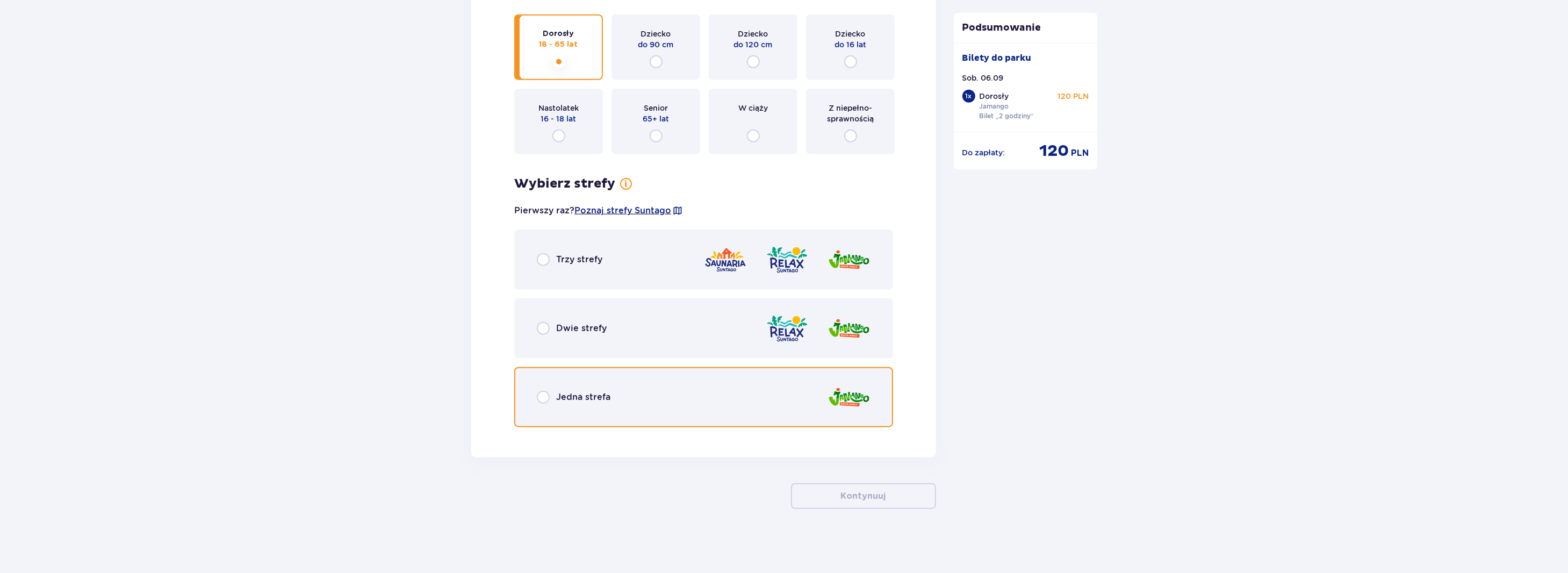
click at [542, 395] on input "radio" at bounding box center [543, 396] width 13 height 13
radio input "true"
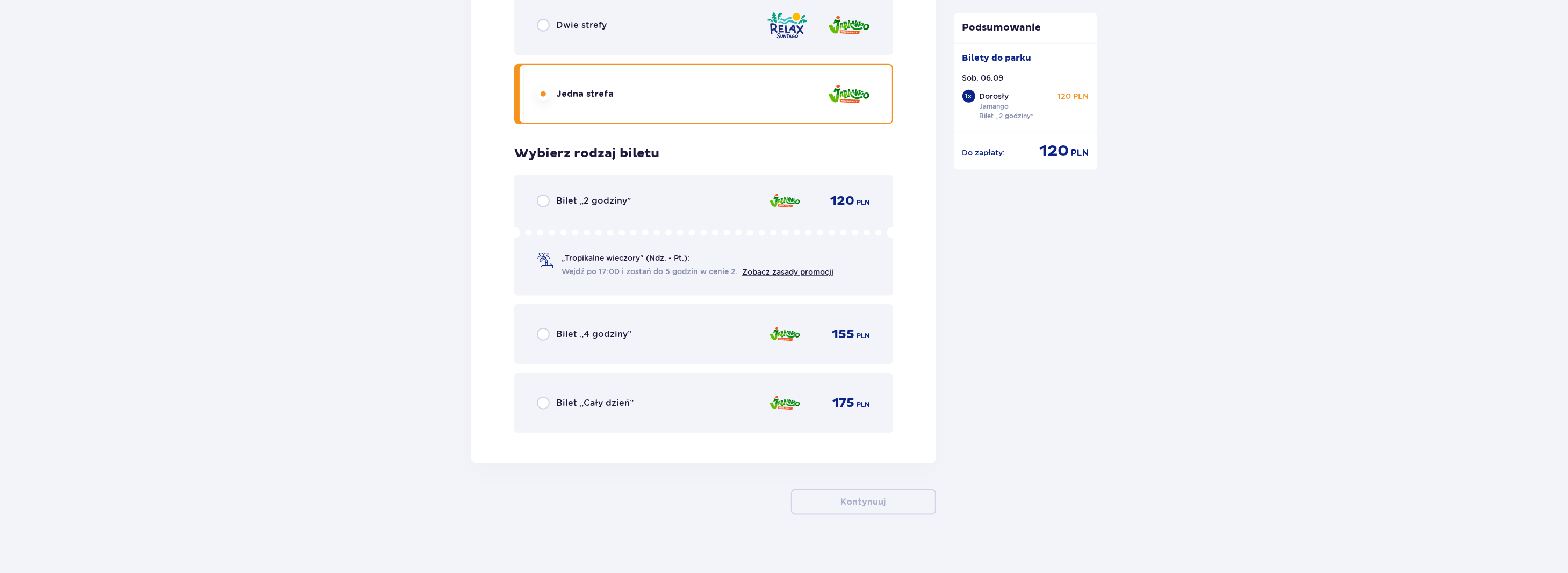
scroll to position [1632, 0]
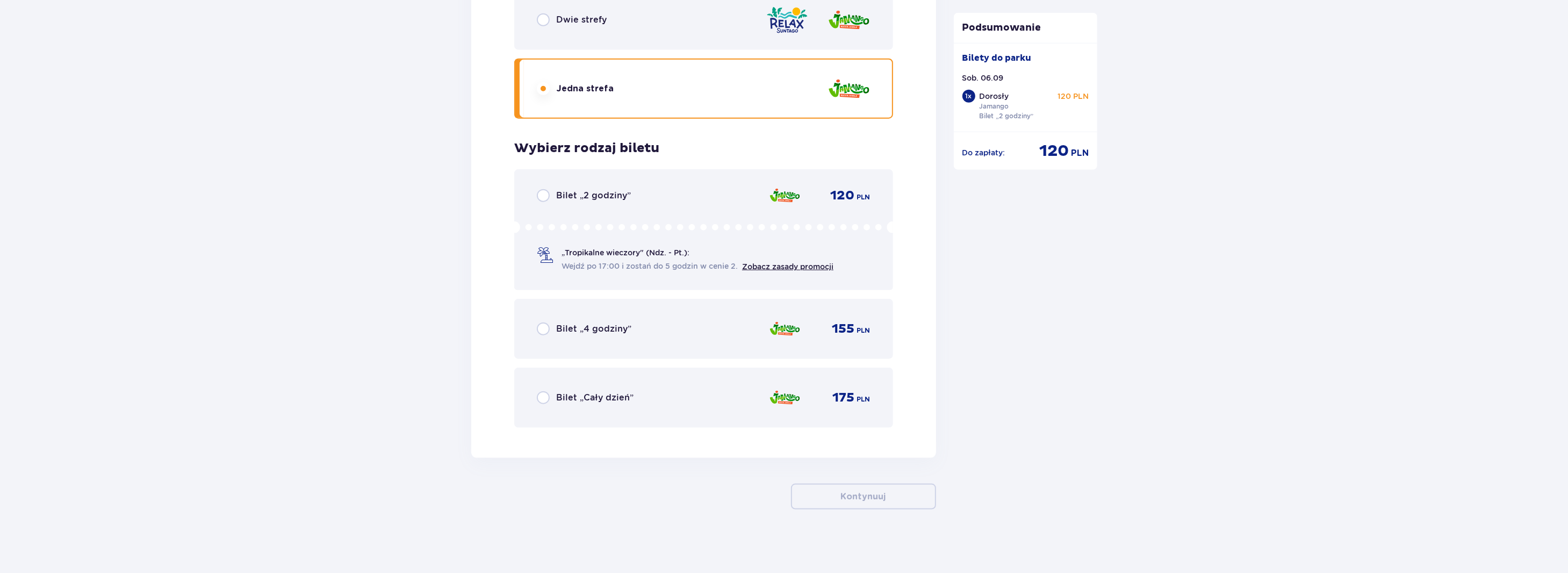
click at [546, 201] on div "Bilet „2 godziny” 120 PLN „Tropikalne wieczory" (Ndz. - Pt.): Wejdź po 17:00 i …" at bounding box center [703, 230] width 379 height 121
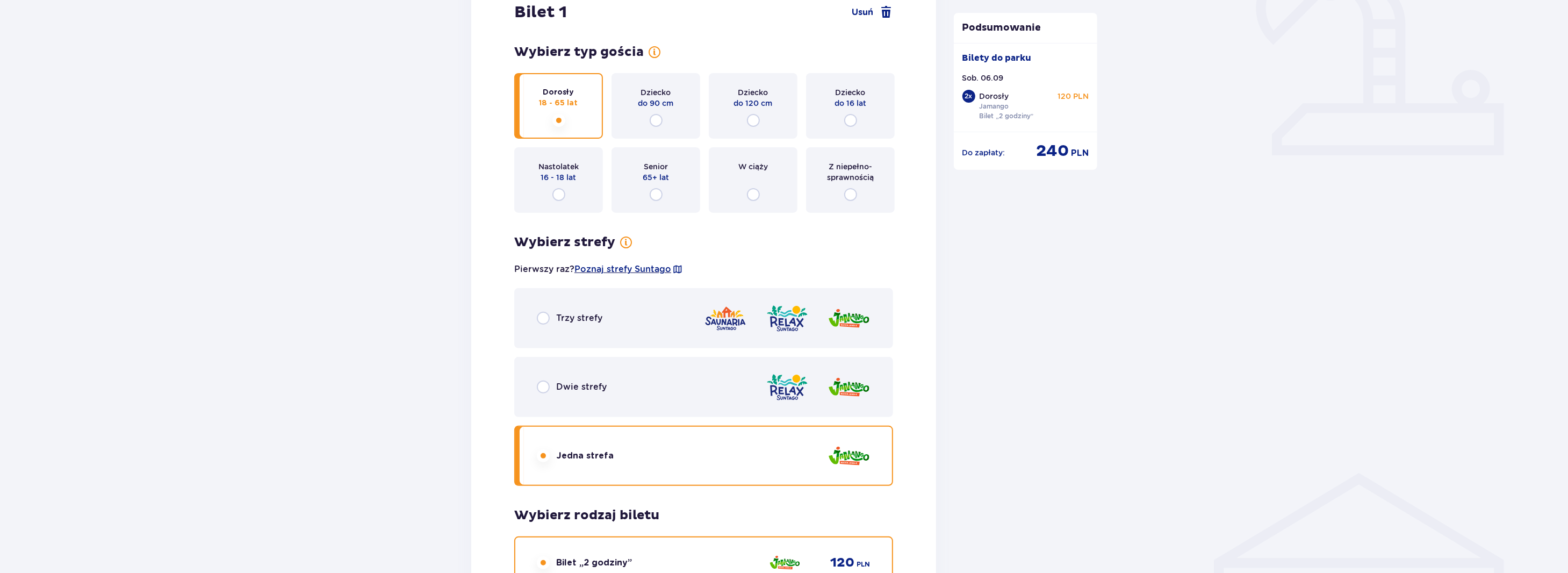
scroll to position [399, 0]
click at [850, 125] on input "radio" at bounding box center [850, 121] width 13 height 13
radio input "true"
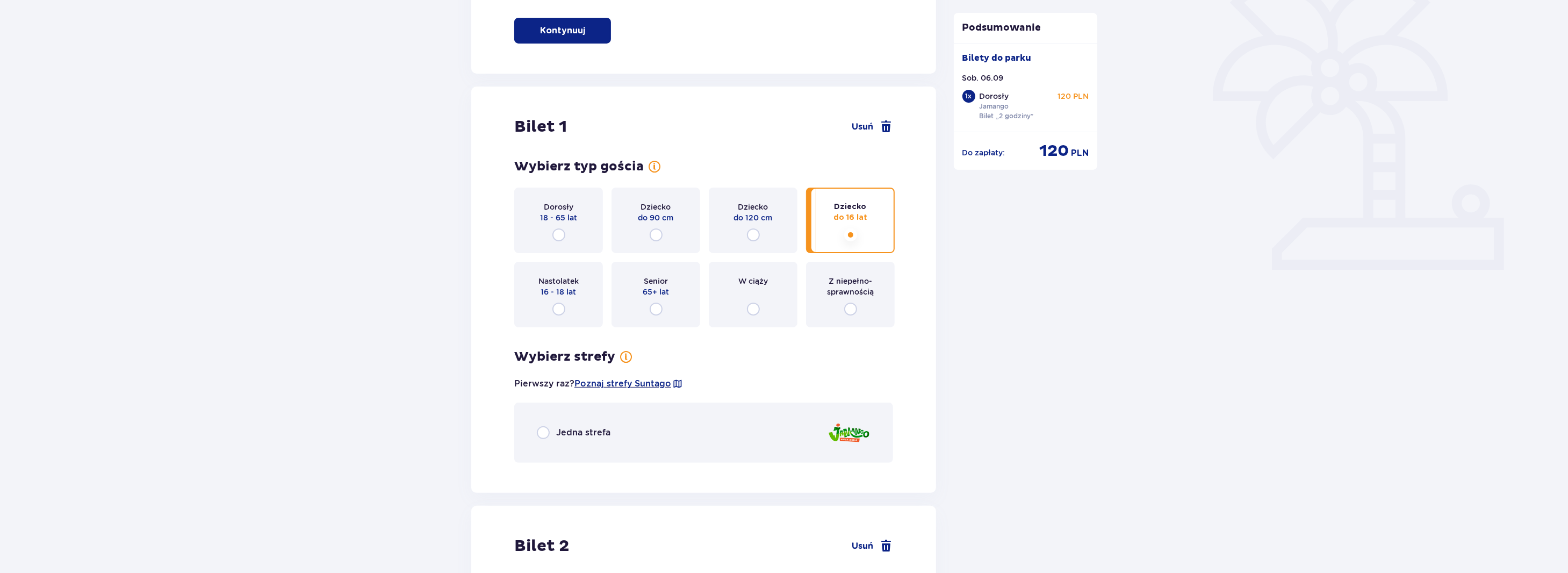
scroll to position [137, 0]
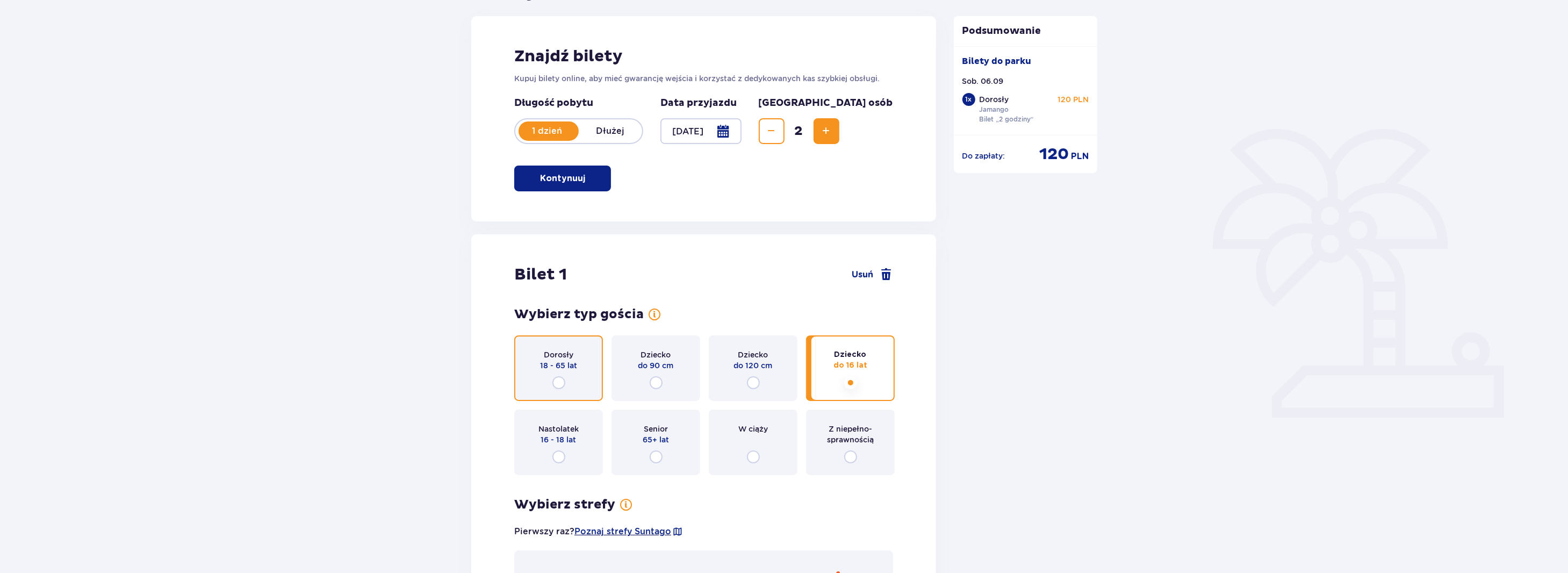
click at [558, 385] on input "radio" at bounding box center [559, 382] width 13 height 13
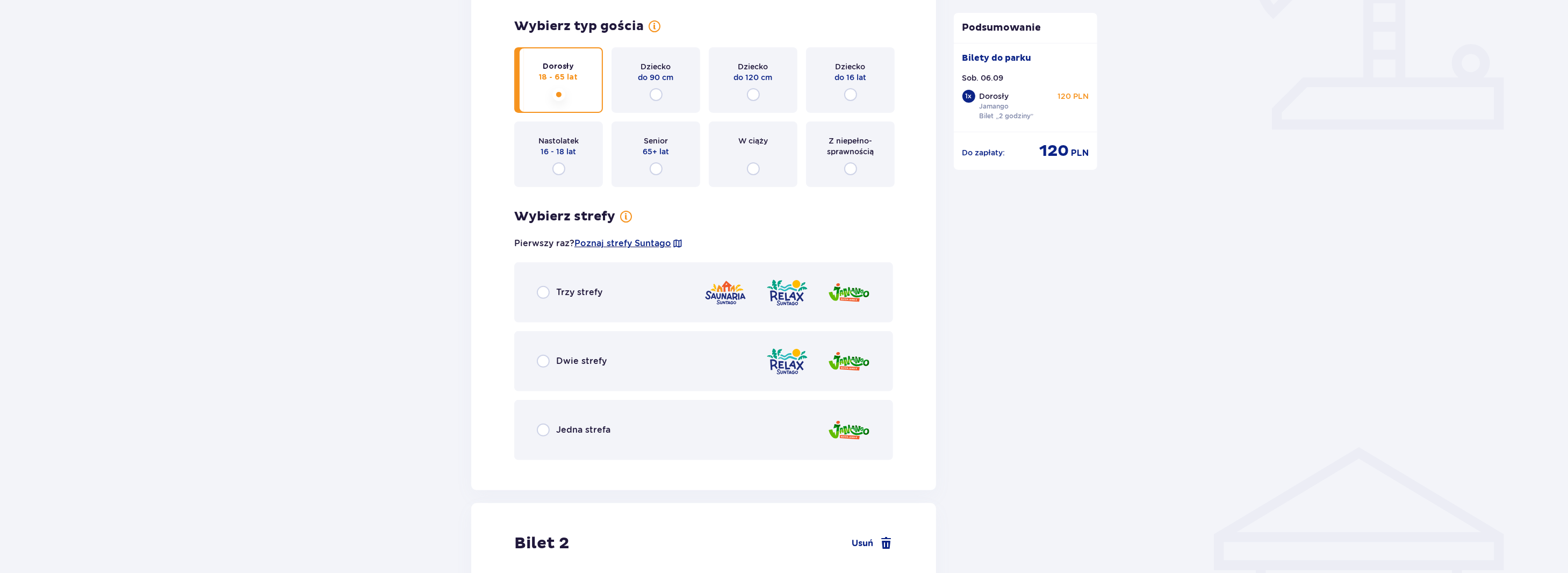
scroll to position [299, 0]
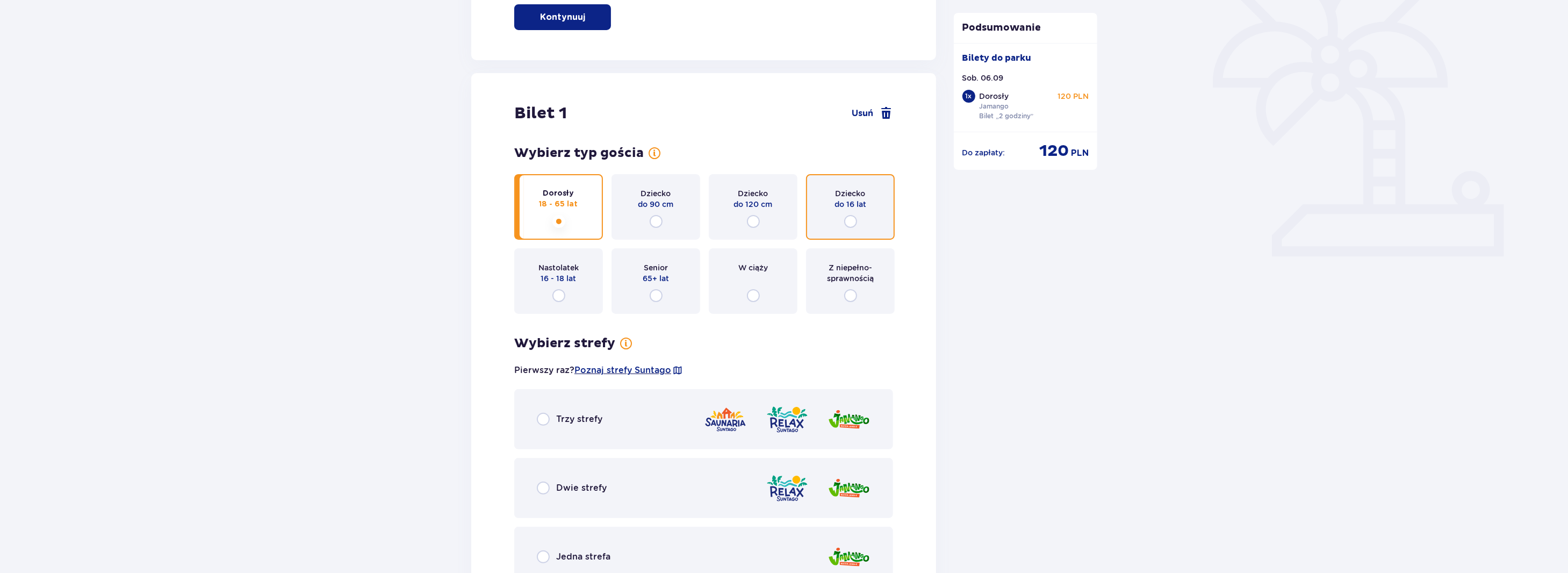
click at [846, 220] on input "radio" at bounding box center [850, 220] width 13 height 13
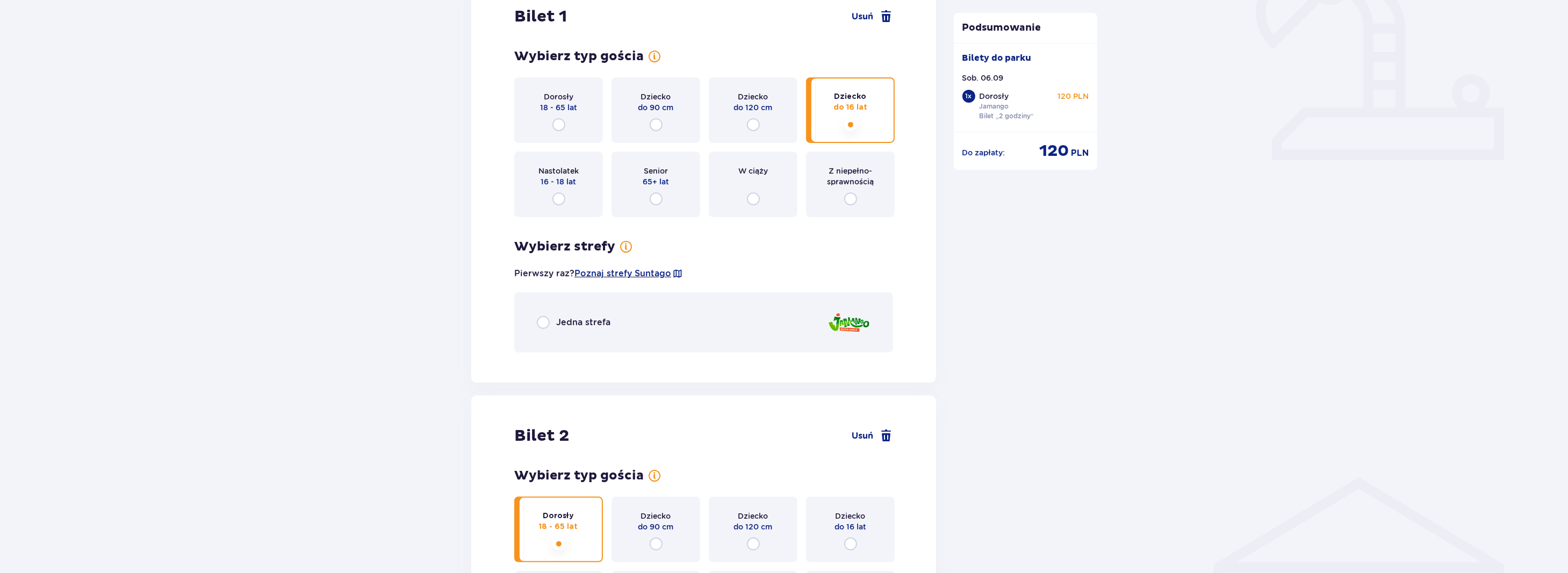
scroll to position [406, 0]
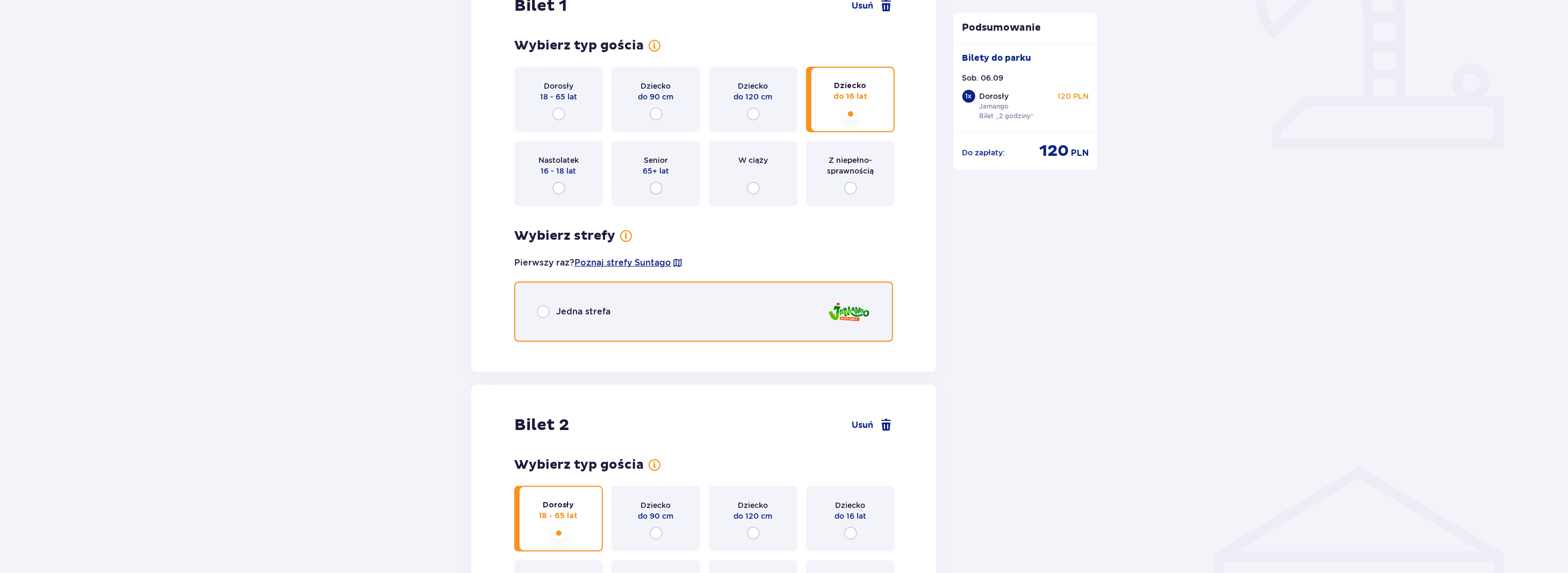
click at [543, 315] on input "radio" at bounding box center [543, 311] width 13 height 13
radio input "true"
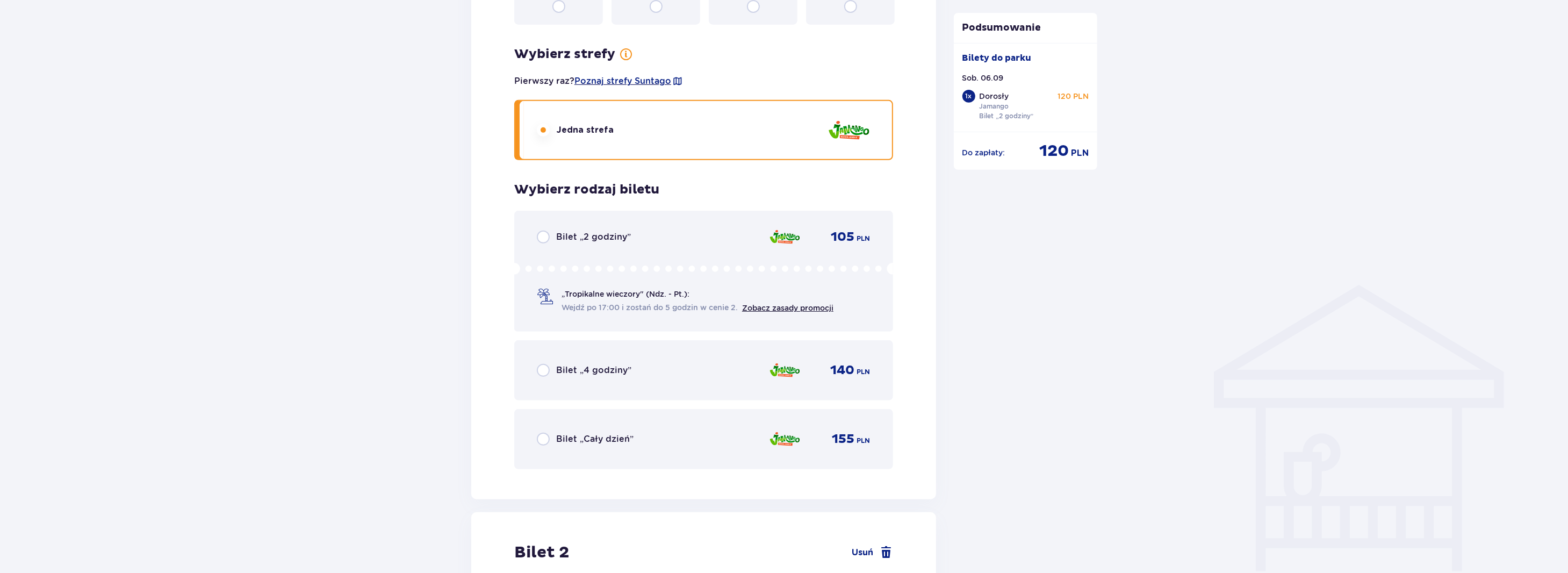
scroll to position [596, 0]
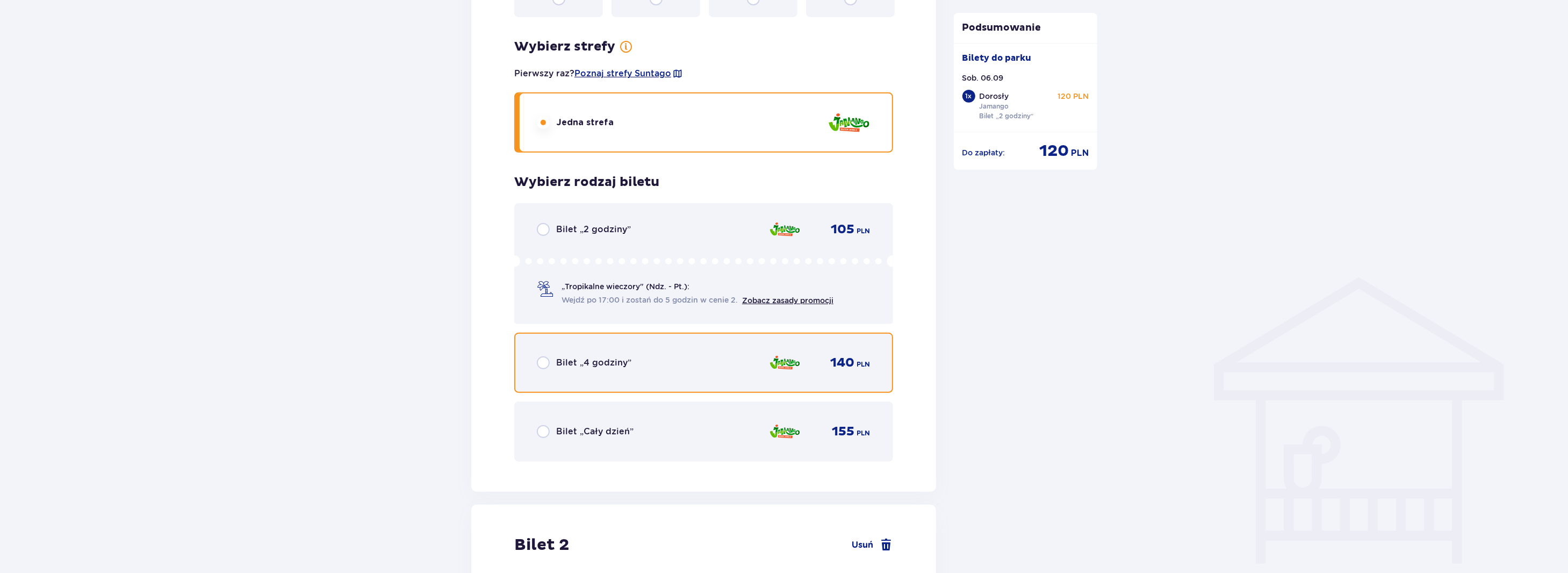
click at [545, 362] on input "radio" at bounding box center [543, 362] width 13 height 13
radio input "true"
click at [545, 362] on input "radio" at bounding box center [543, 362] width 13 height 13
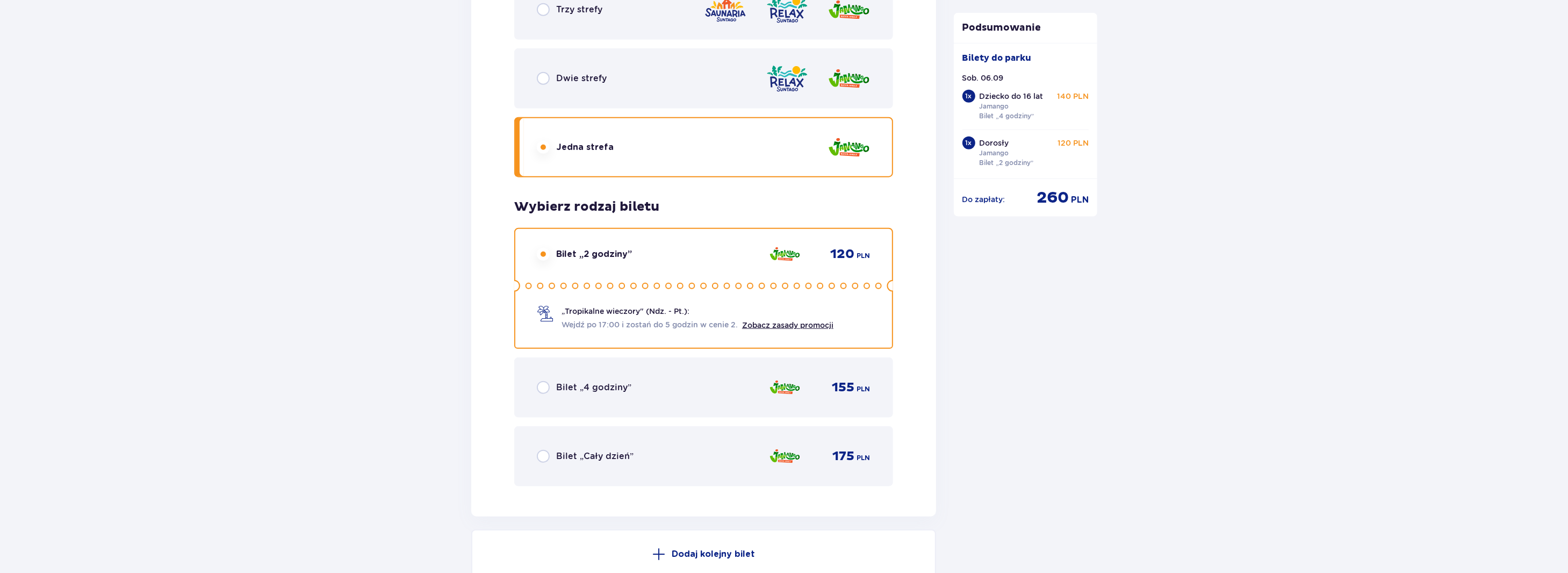
scroll to position [1443, 0]
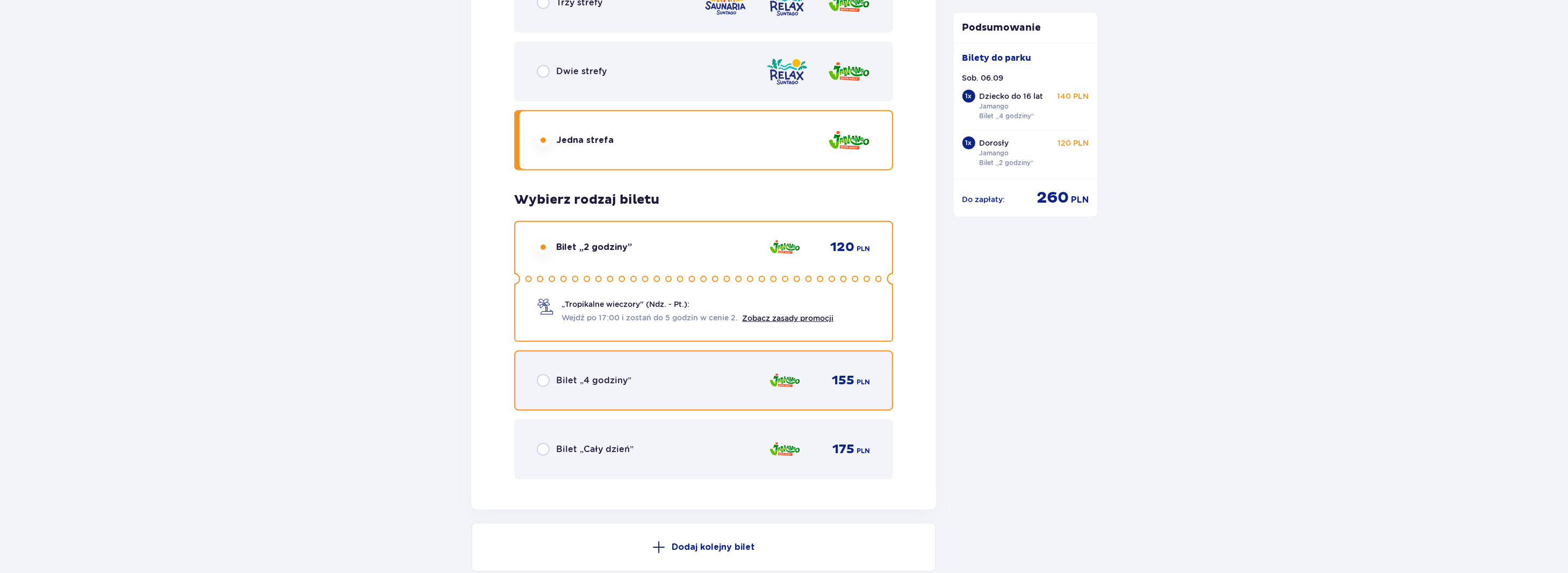
click at [546, 380] on input "radio" at bounding box center [543, 379] width 13 height 13
radio input "true"
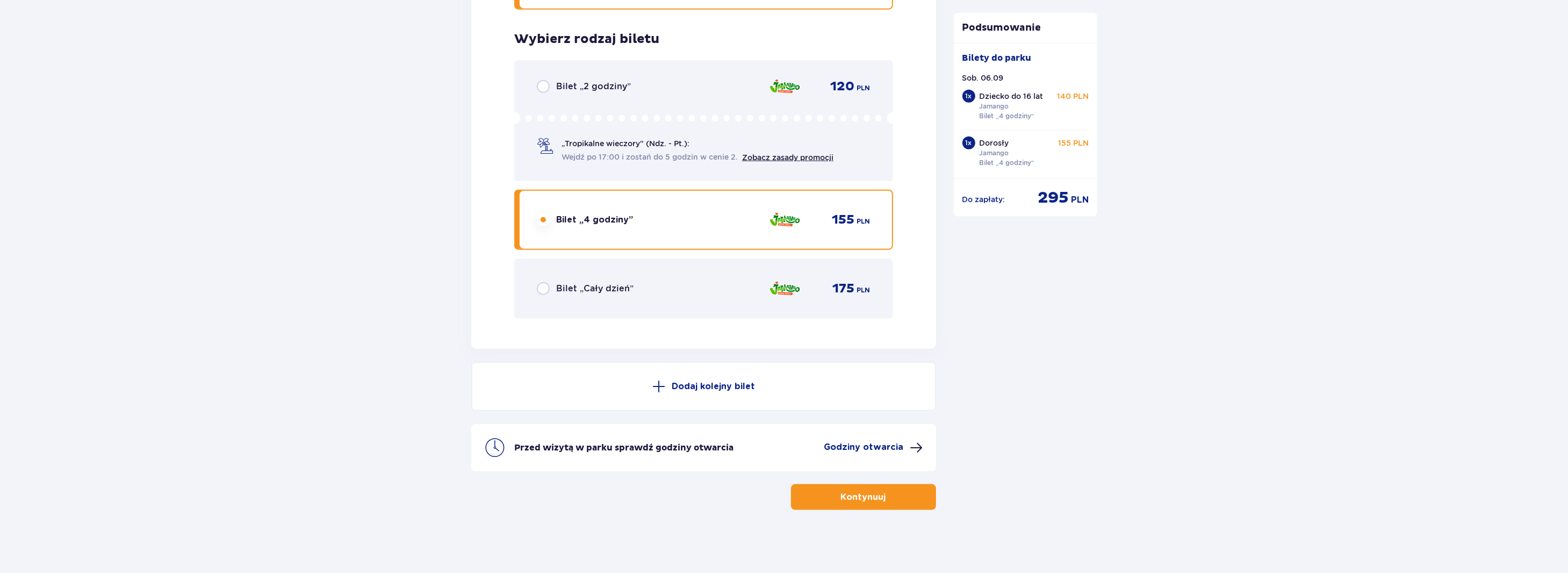
scroll to position [1605, 0]
